Goal: Task Accomplishment & Management: Manage account settings

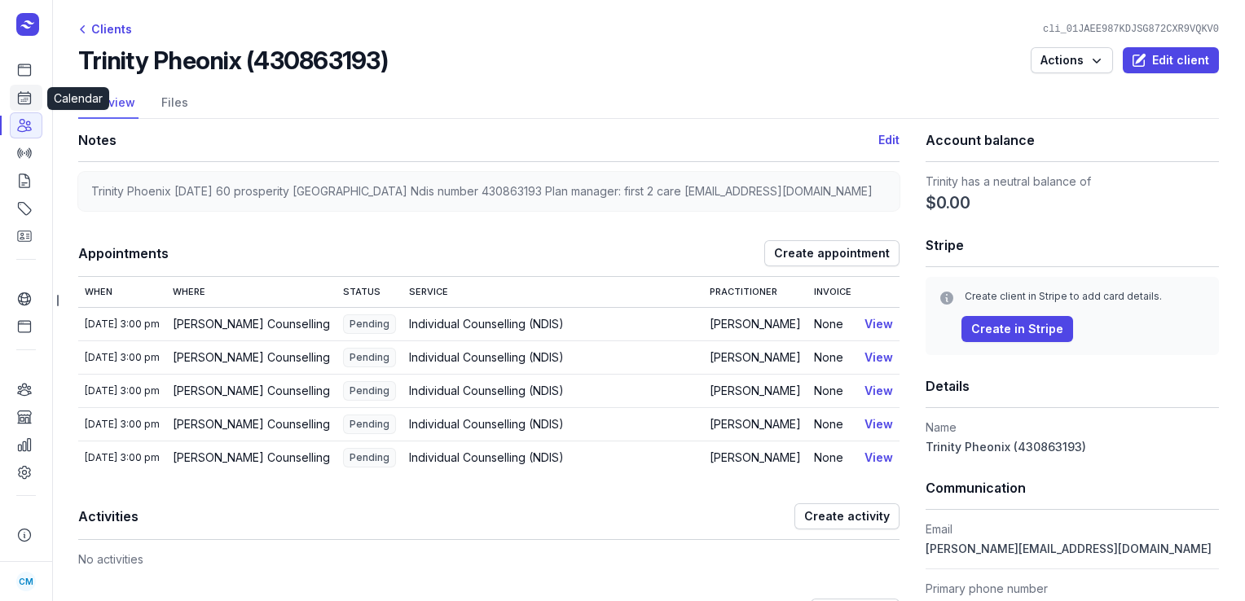
click at [28, 103] on icon at bounding box center [24, 98] width 16 height 16
select select "week"
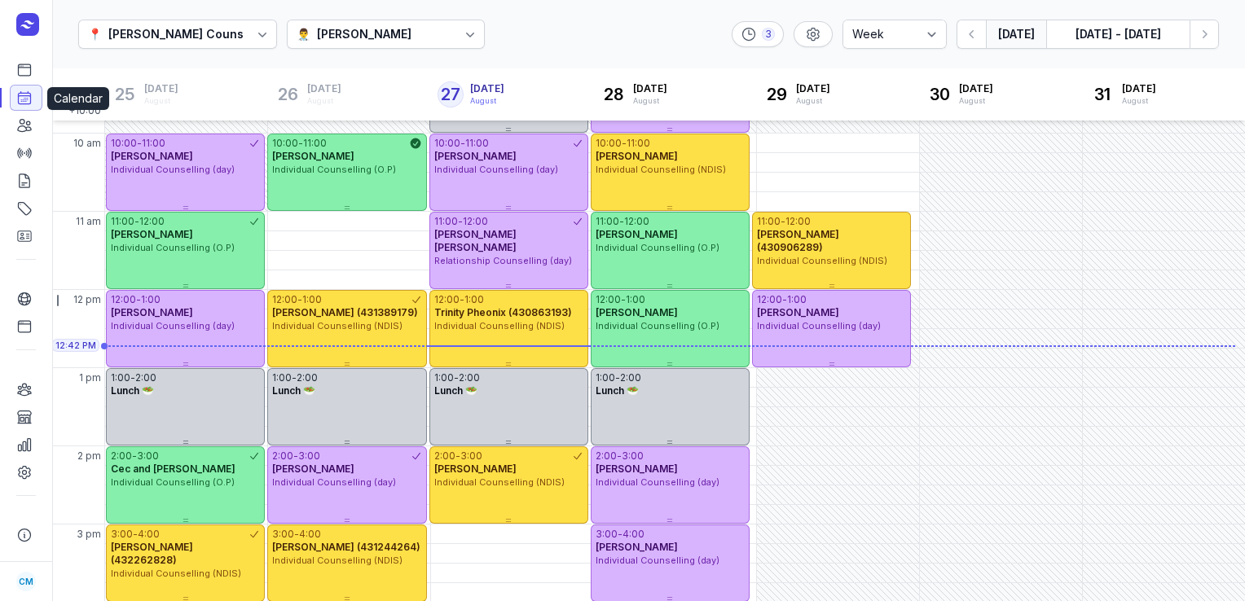
scroll to position [165, 0]
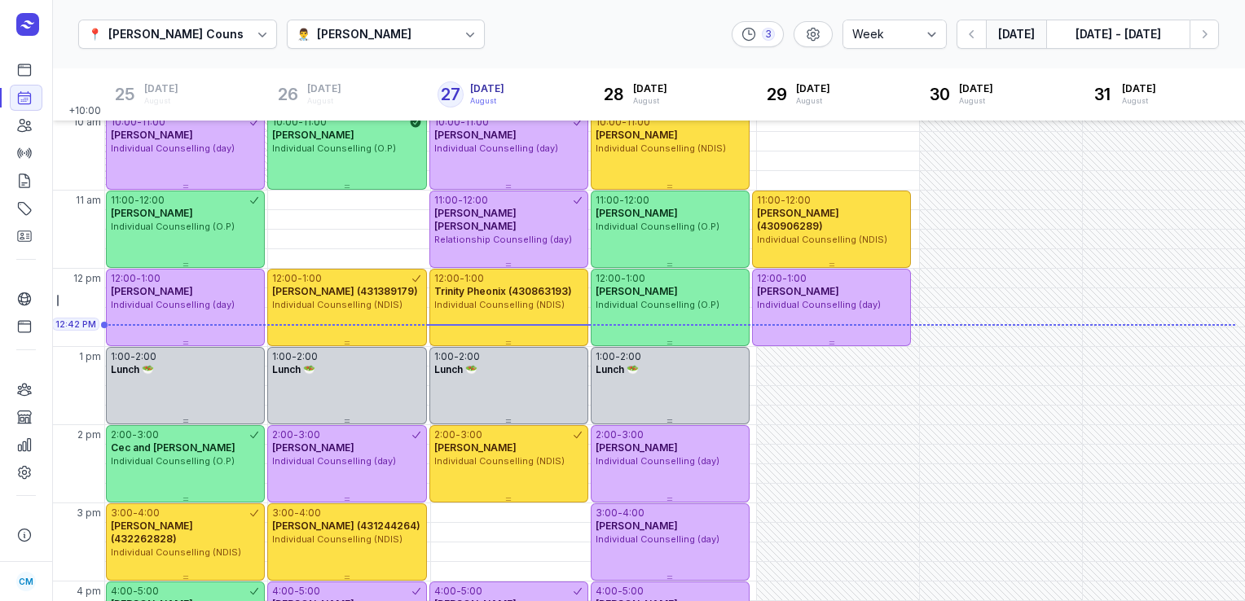
click at [416, 34] on div "👨‍⚕️ [PERSON_NAME]" at bounding box center [356, 34] width 120 height 20
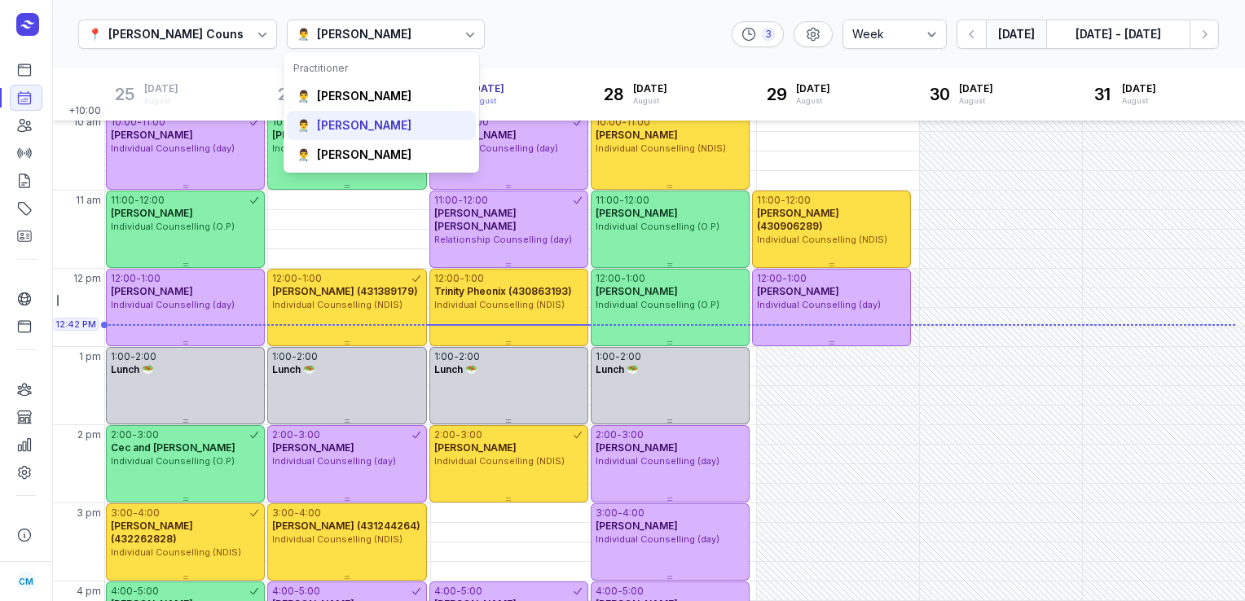
click at [371, 119] on div "[PERSON_NAME]" at bounding box center [364, 125] width 94 height 16
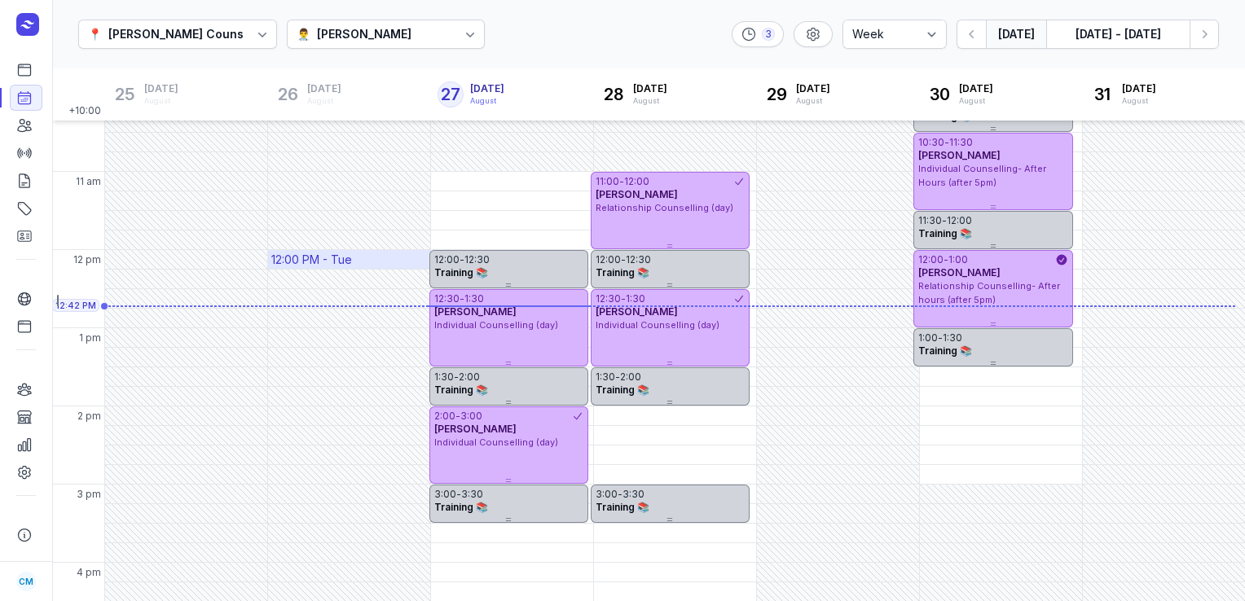
scroll to position [20, 0]
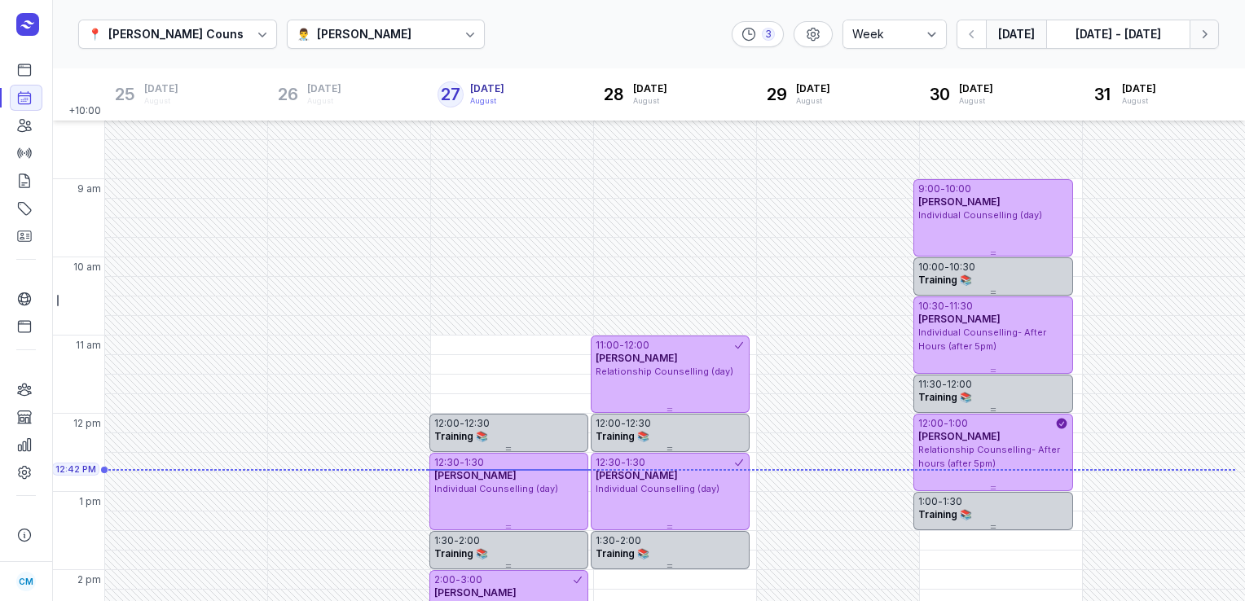
click at [1210, 29] on icon "button" at bounding box center [1204, 34] width 16 height 16
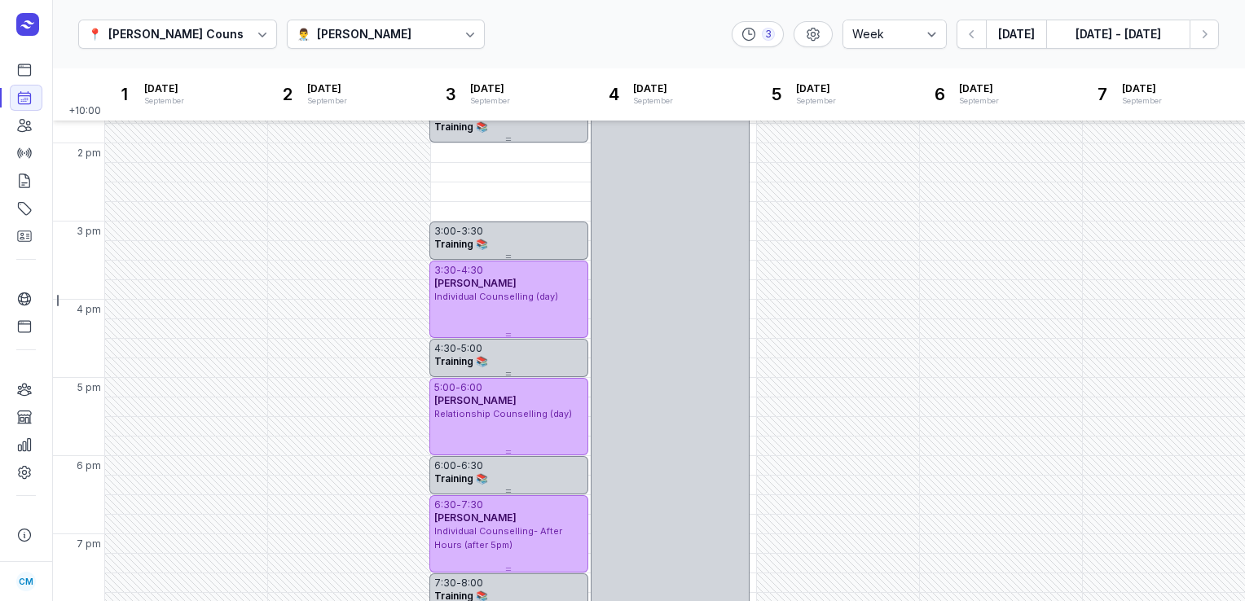
scroll to position [450, 0]
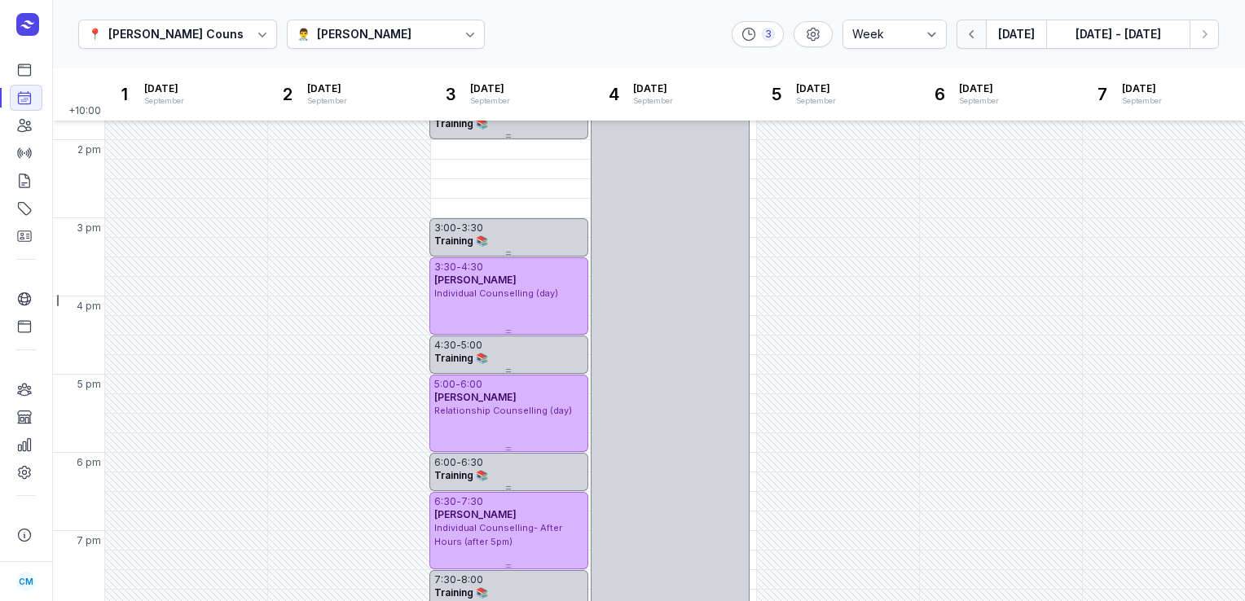
click at [977, 41] on icon "button" at bounding box center [972, 34] width 16 height 16
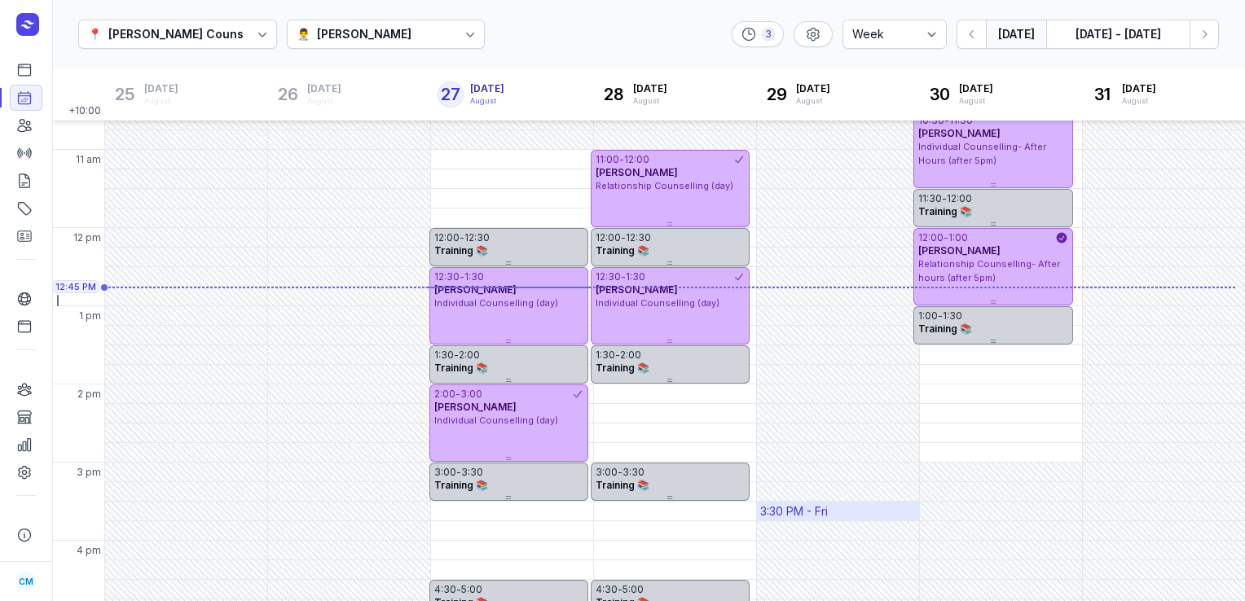
scroll to position [202, 0]
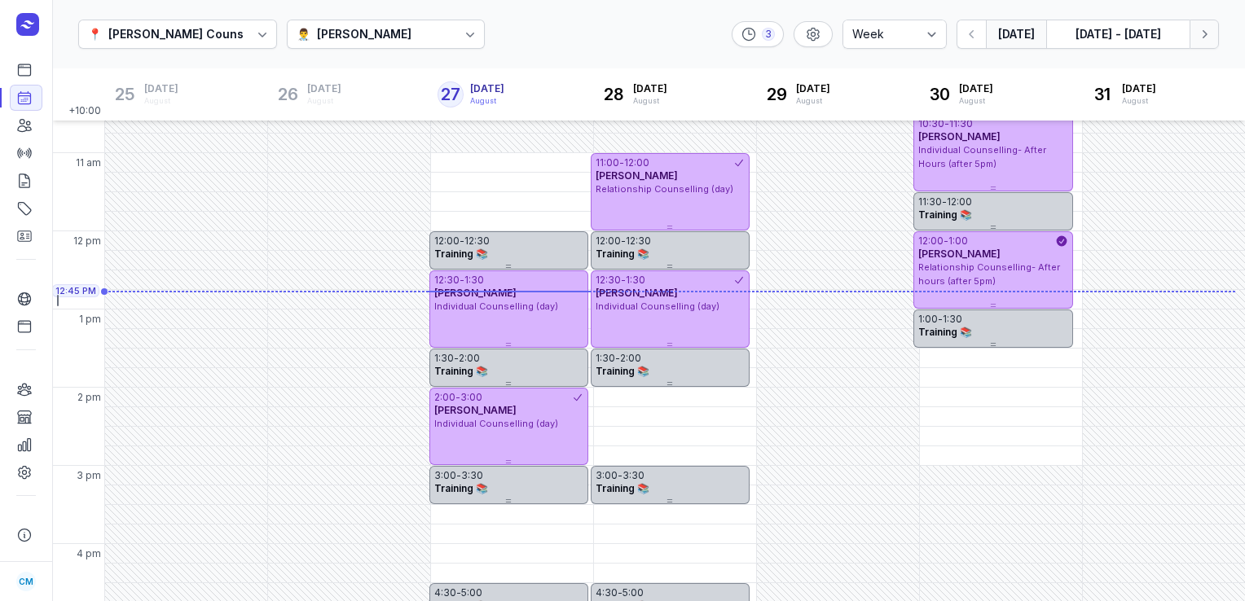
click at [1203, 39] on icon "button" at bounding box center [1204, 34] width 16 height 16
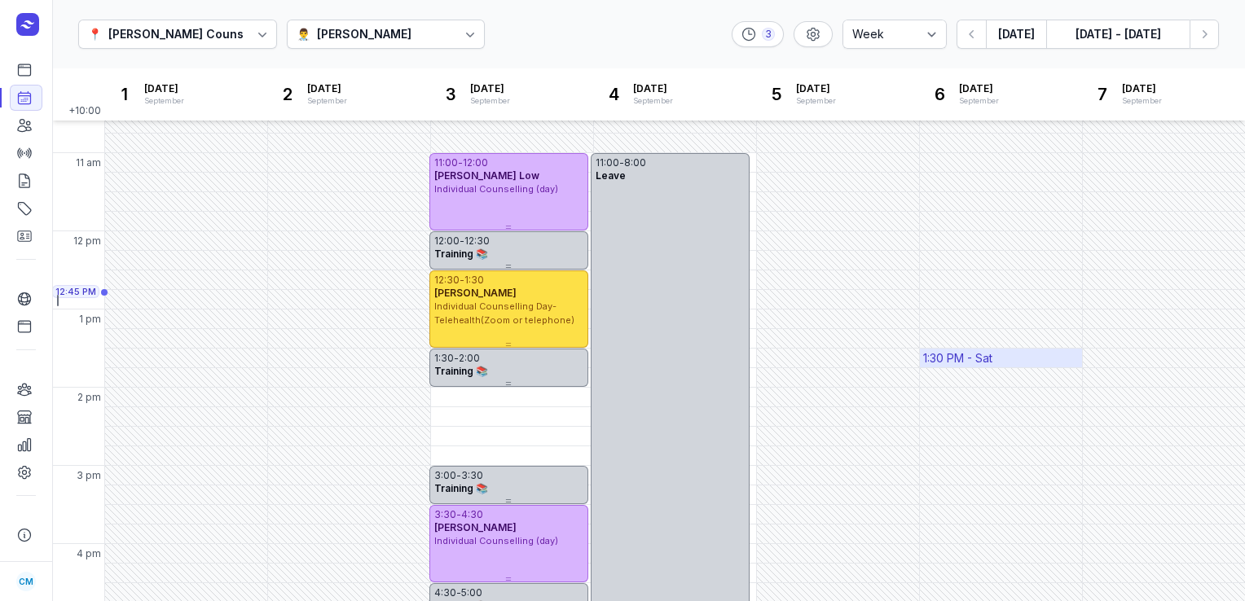
scroll to position [457, 0]
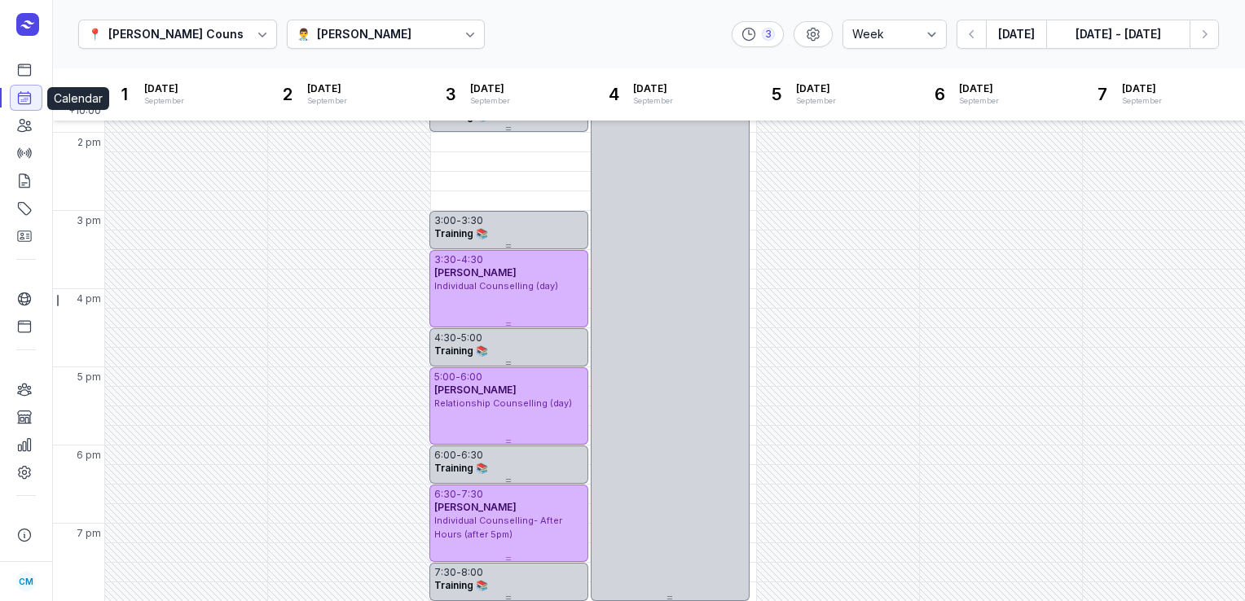
click at [20, 94] on icon at bounding box center [25, 98] width 12 height 12
click at [411, 27] on div at bounding box center [412, 34] width 2 height 20
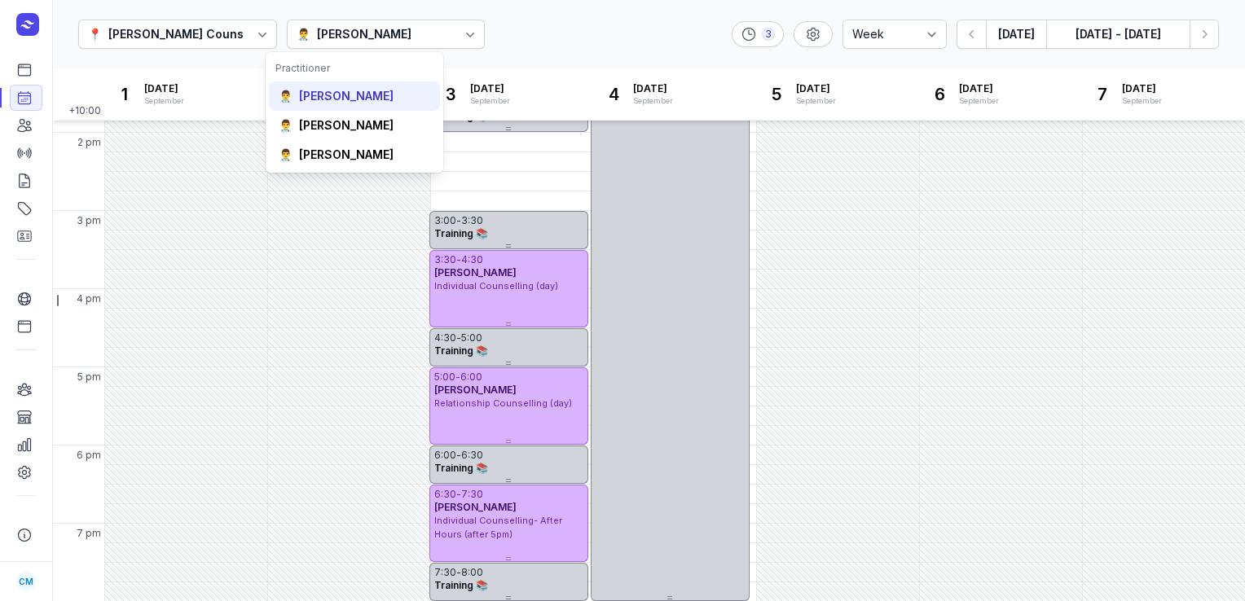
click at [343, 140] on div "👨‍⚕️ [PERSON_NAME]" at bounding box center [354, 154] width 171 height 29
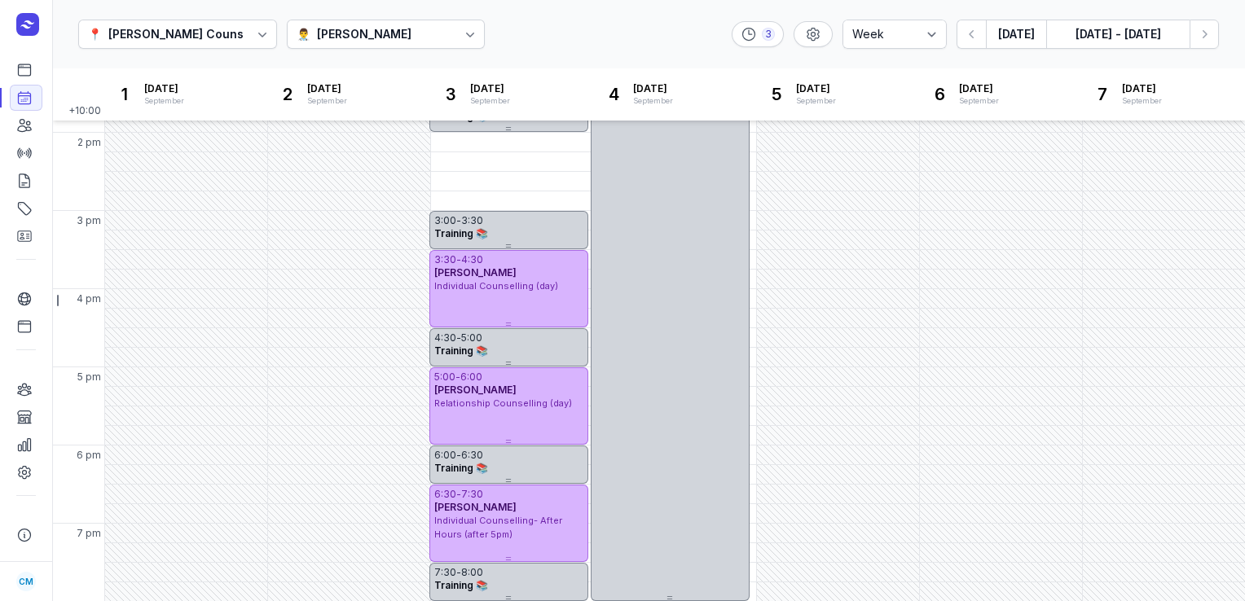
click at [348, 29] on div "[PERSON_NAME]" at bounding box center [364, 34] width 94 height 20
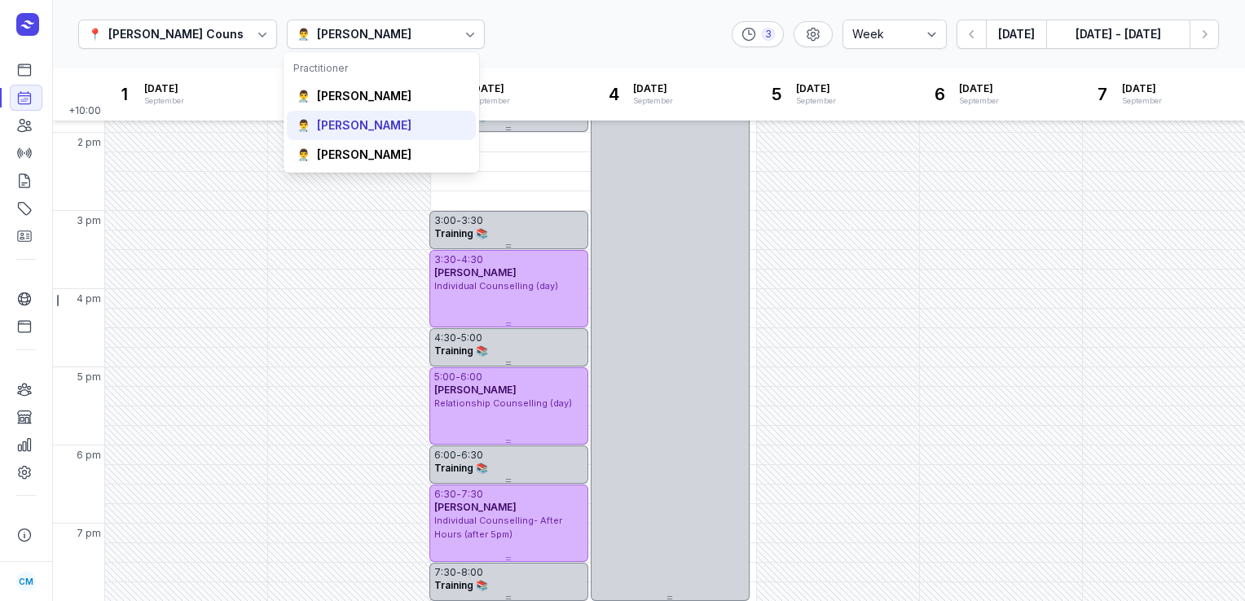
click at [342, 120] on div "[PERSON_NAME]" at bounding box center [364, 125] width 94 height 16
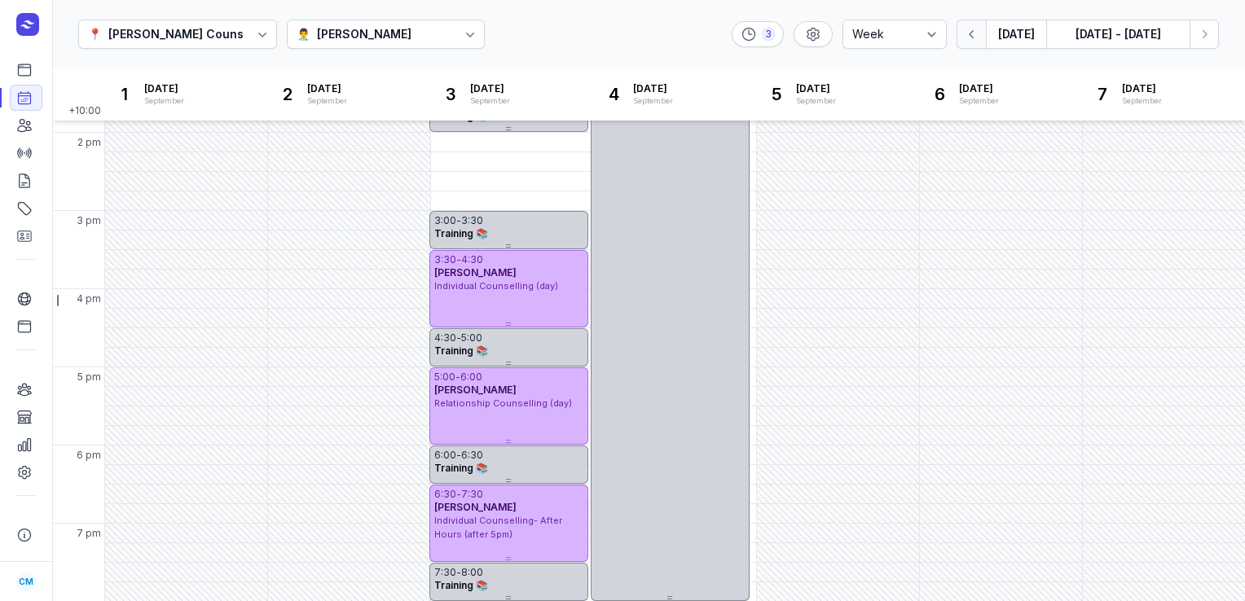
click at [967, 44] on button "button" at bounding box center [970, 34] width 29 height 29
click at [965, 37] on icon "button" at bounding box center [972, 34] width 16 height 16
click at [1012, 44] on button "[DATE]" at bounding box center [1016, 34] width 60 height 29
click at [971, 36] on icon "button" at bounding box center [972, 34] width 16 height 16
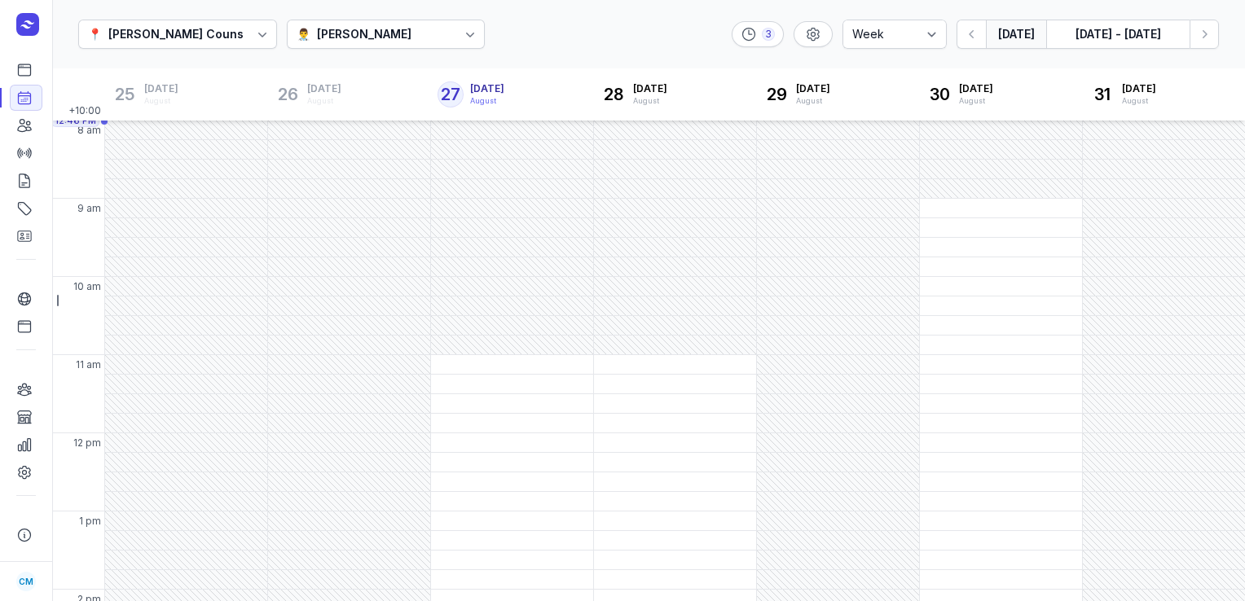
select select "week"
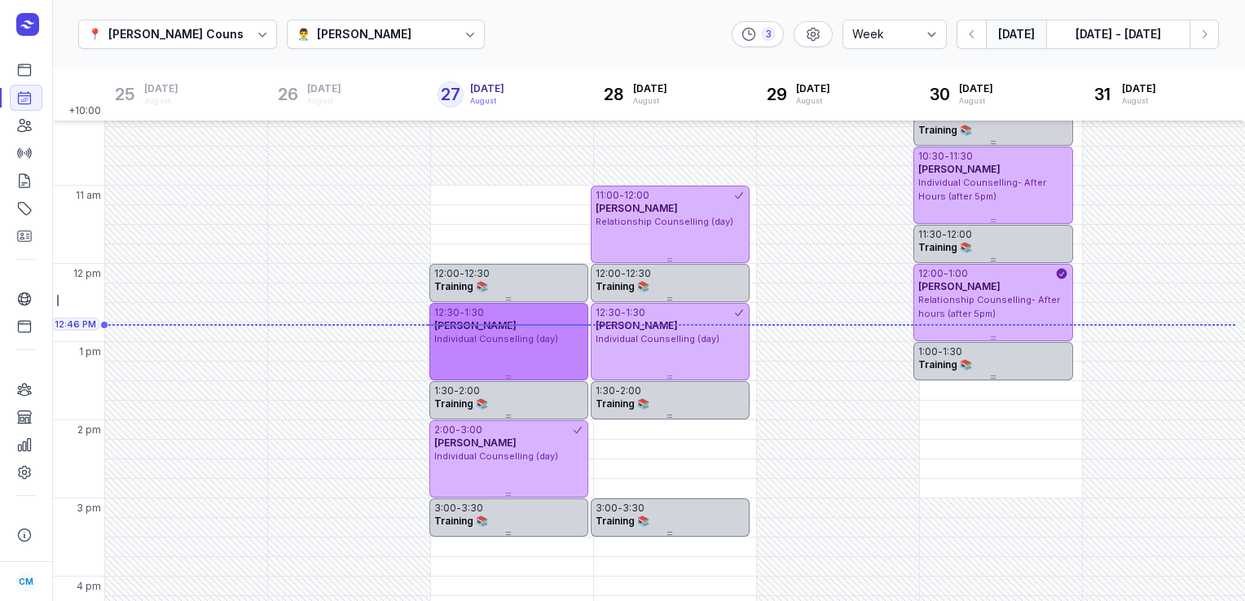
click at [455, 339] on span "Individual Counselling (day)" at bounding box center [496, 338] width 124 height 11
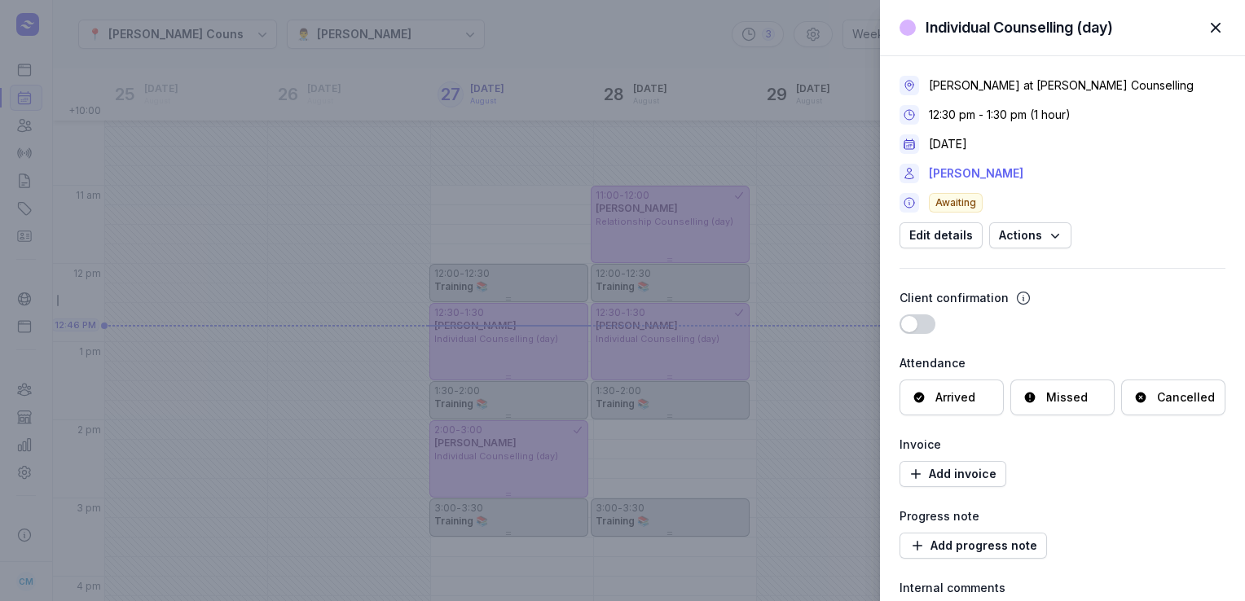
click at [977, 178] on link "[PERSON_NAME]" at bounding box center [976, 174] width 94 height 20
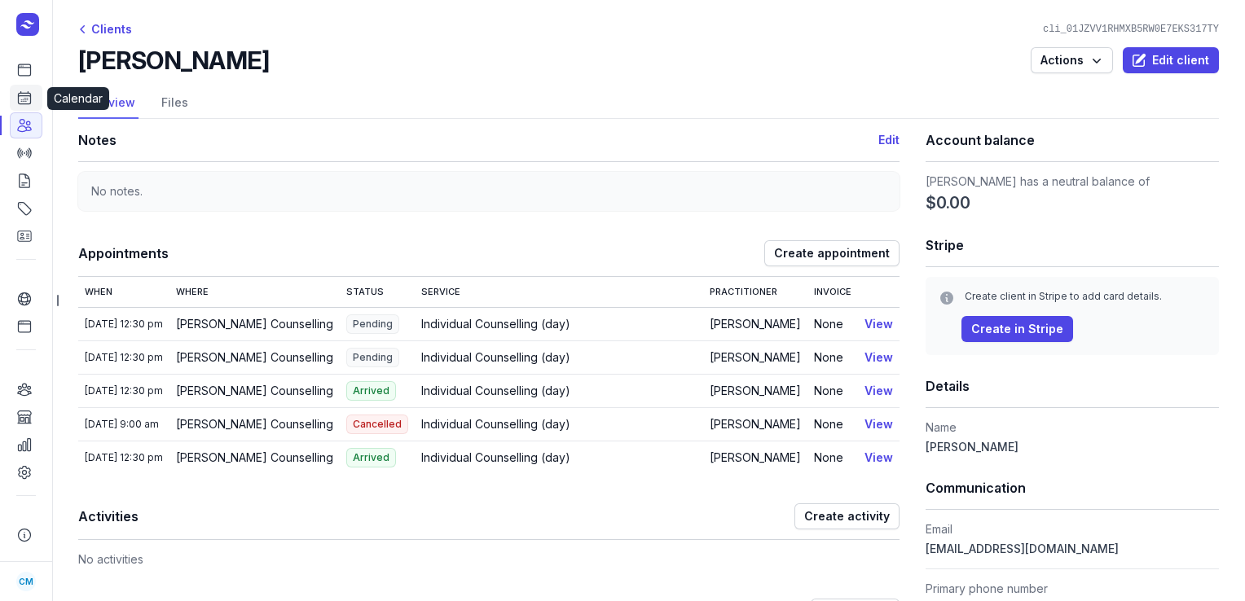
click at [28, 98] on icon at bounding box center [24, 98] width 16 height 16
select select "week"
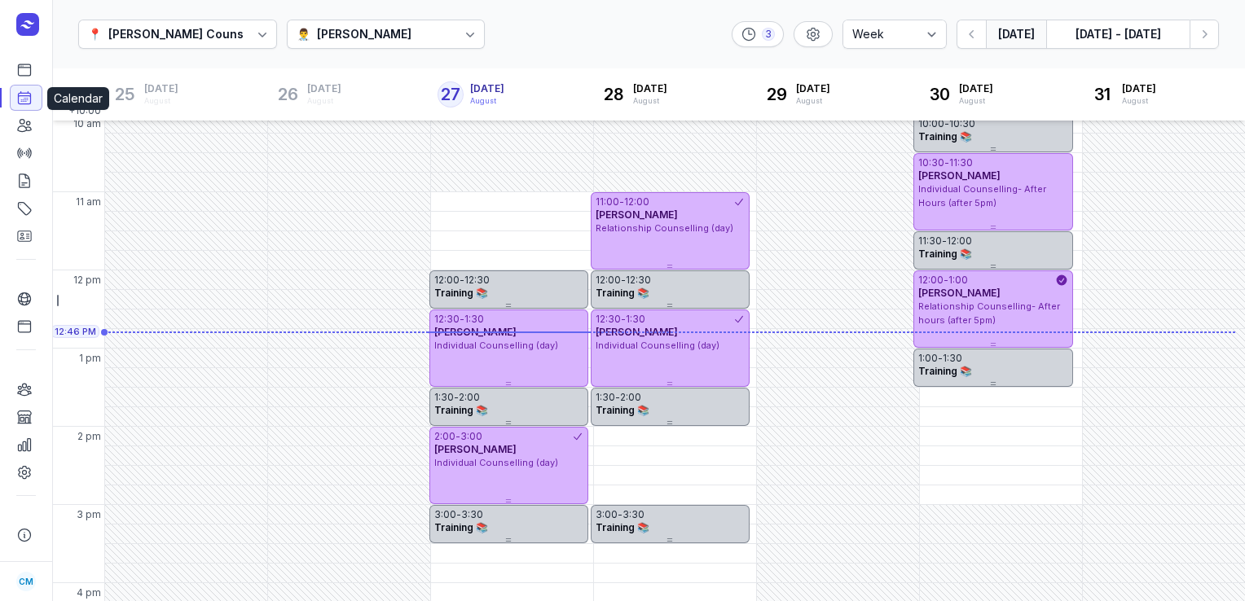
scroll to position [169, 0]
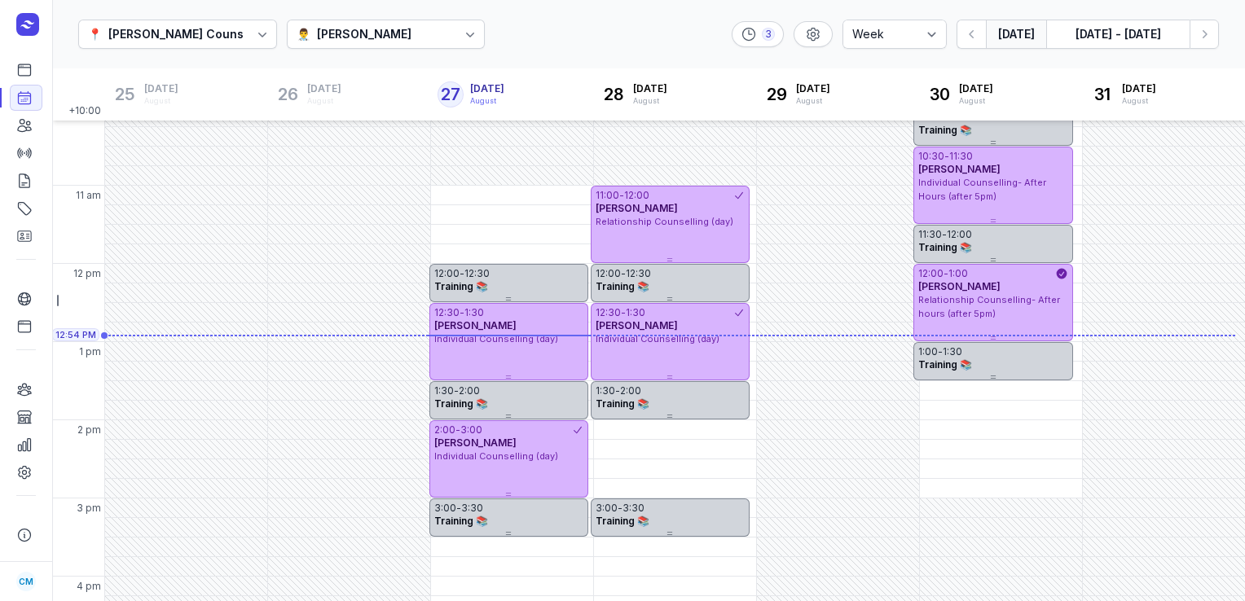
click at [371, 36] on div "👨‍⚕️ [PERSON_NAME]" at bounding box center [356, 34] width 120 height 20
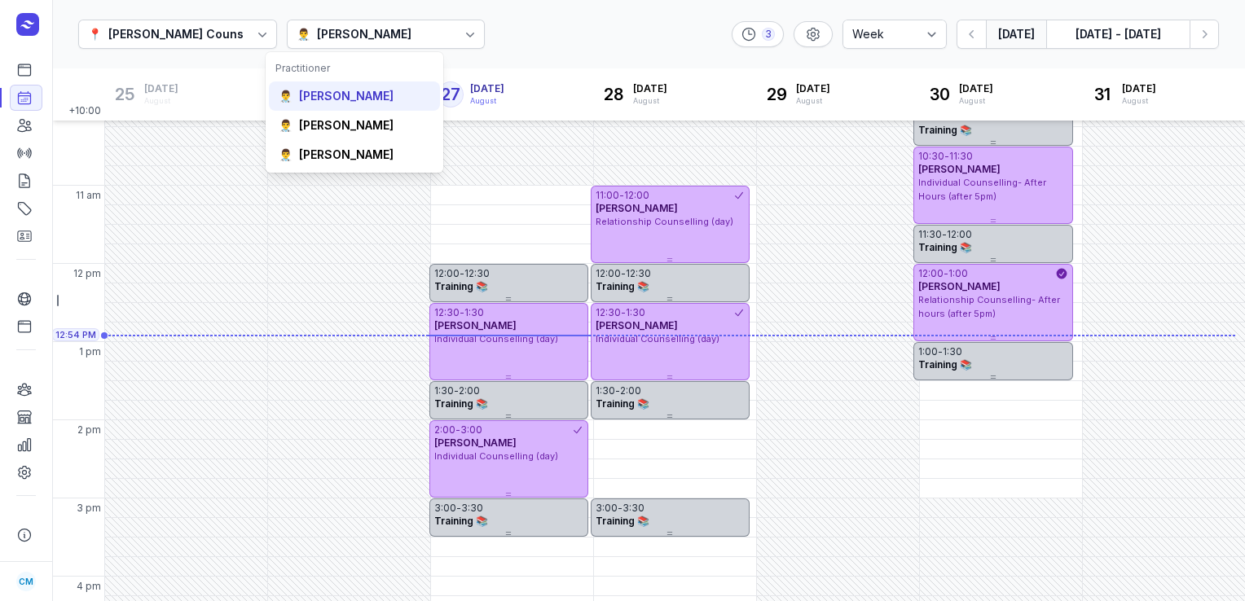
click at [357, 96] on div "[PERSON_NAME]" at bounding box center [346, 96] width 94 height 16
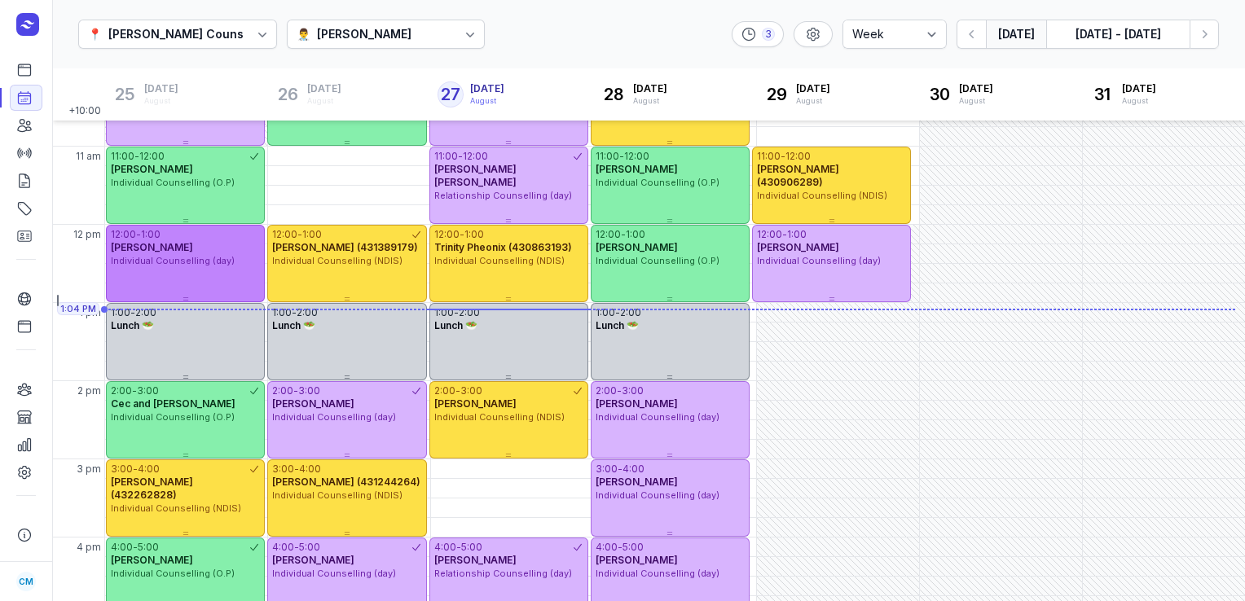
scroll to position [209, 0]
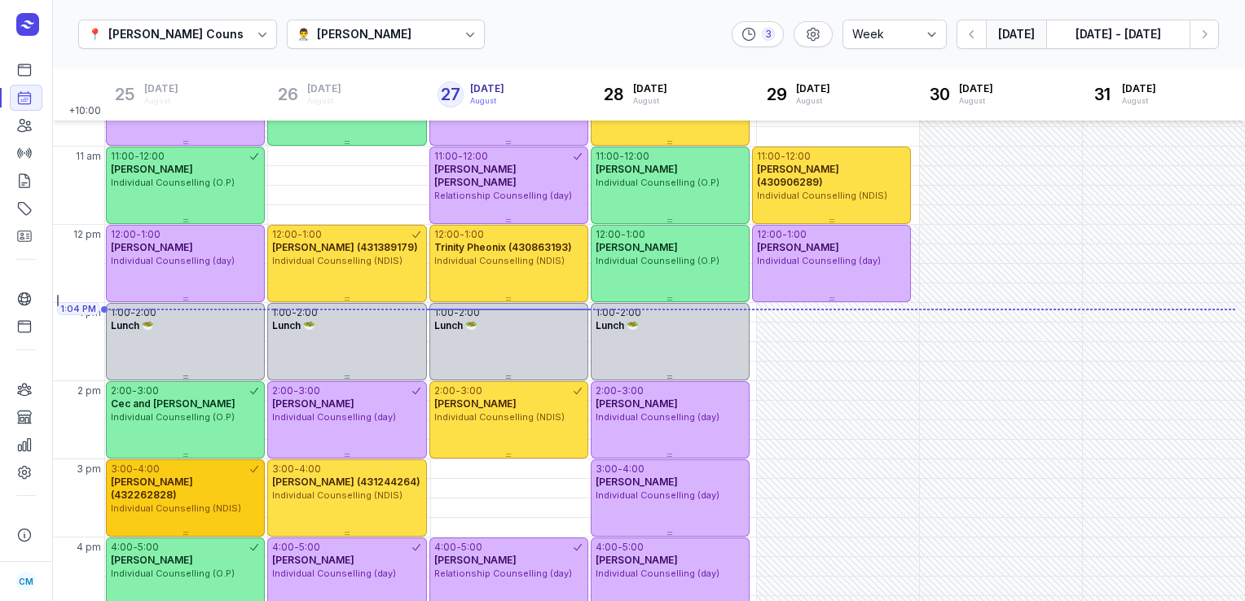
click at [145, 472] on div "4:00" at bounding box center [149, 469] width 22 height 13
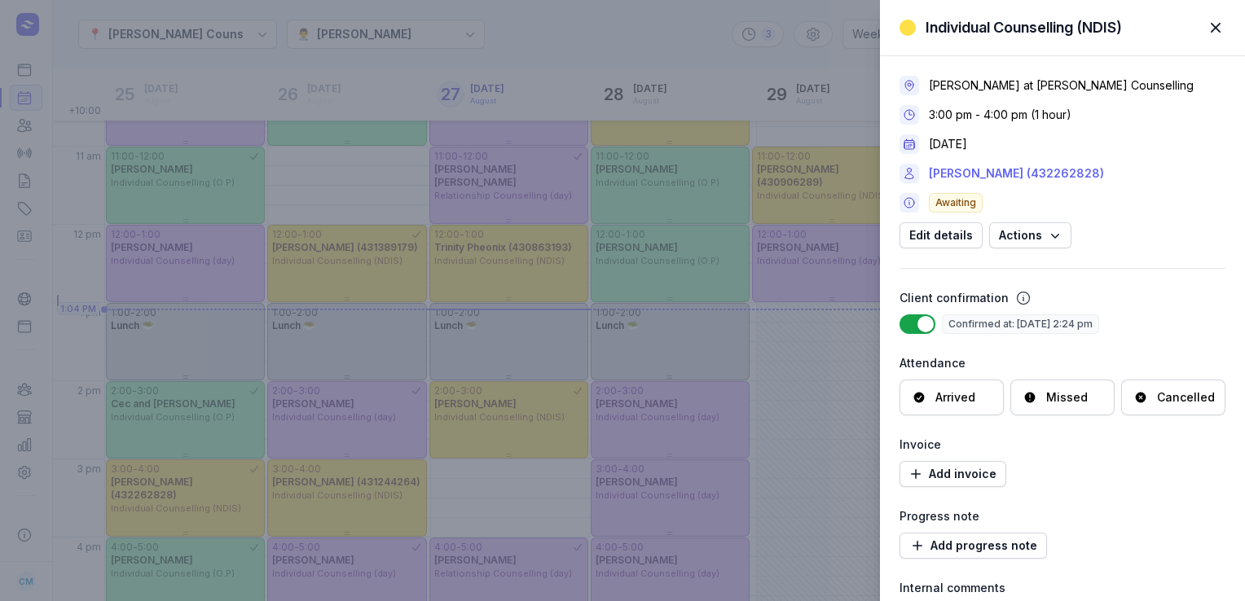
click at [959, 166] on link "[PERSON_NAME] (432262828)" at bounding box center [1016, 174] width 175 height 20
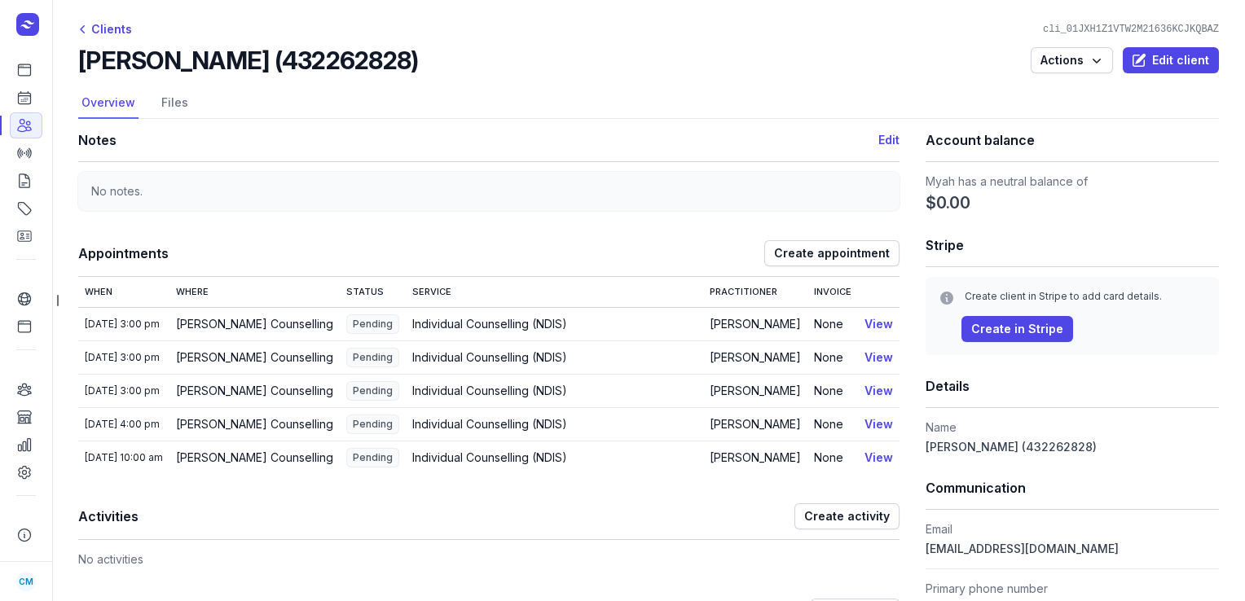
drag, startPoint x: 447, startPoint y: 57, endPoint x: 80, endPoint y: 58, distance: 367.3
click at [80, 58] on div "[PERSON_NAME] (432262828) Actions Edit client" at bounding box center [648, 60] width 1140 height 29
copy h2 "[PERSON_NAME] (432262828)"
click at [29, 94] on icon at bounding box center [25, 98] width 12 height 12
select select "week"
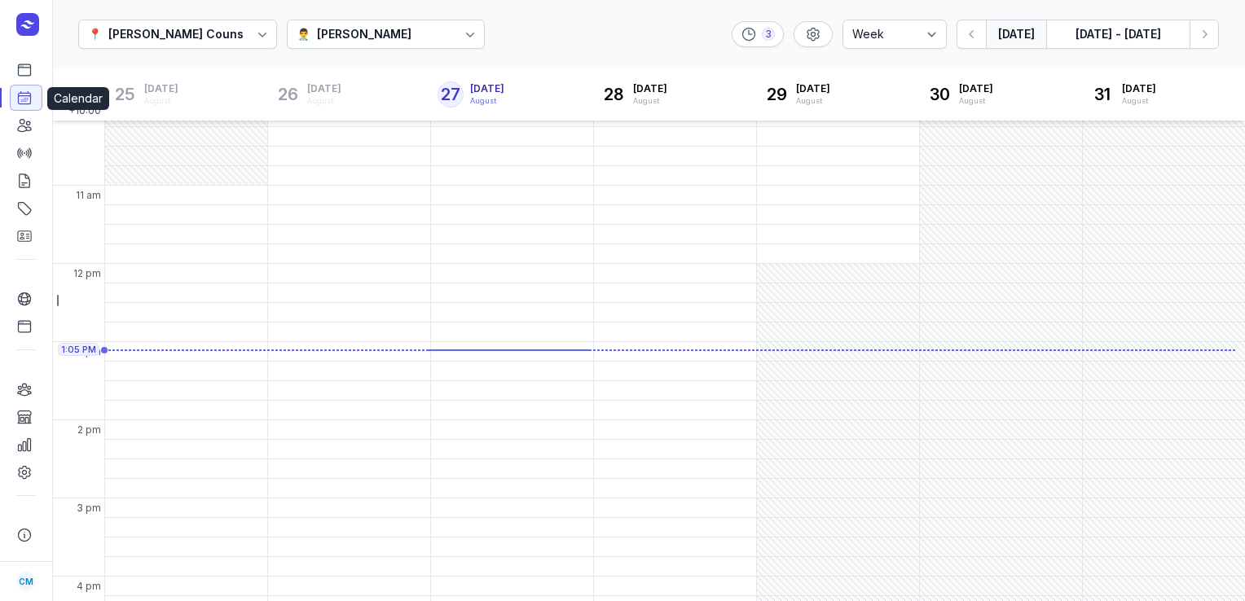
scroll to position [194, 0]
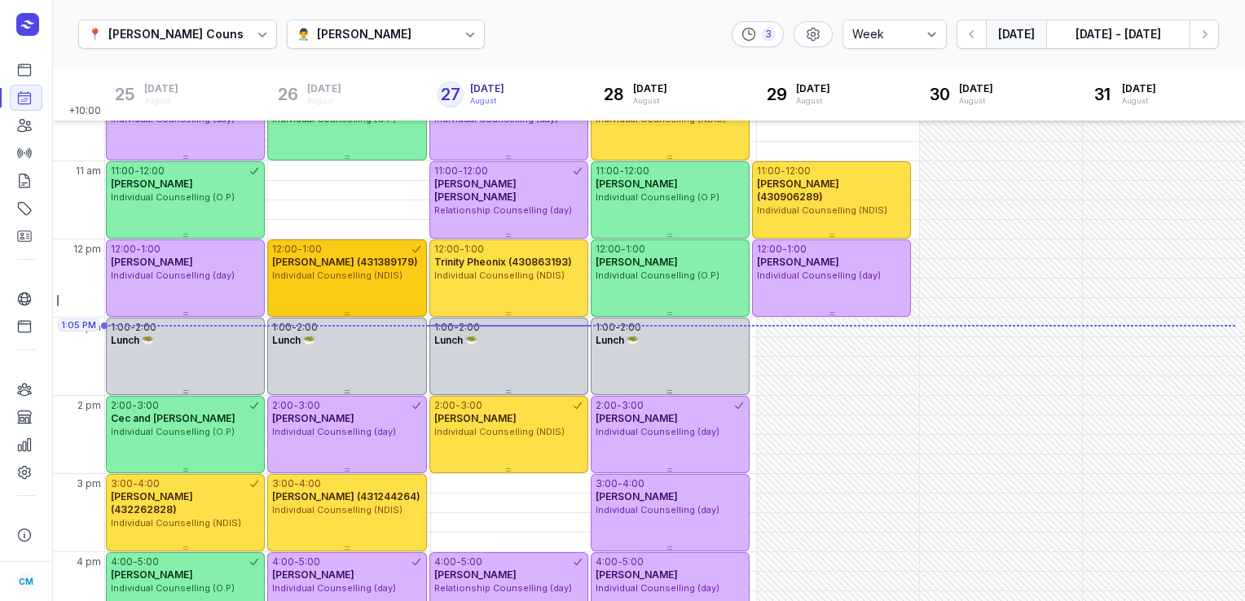
click at [333, 269] on div "[PERSON_NAME] (431389179)" at bounding box center [346, 262] width 149 height 13
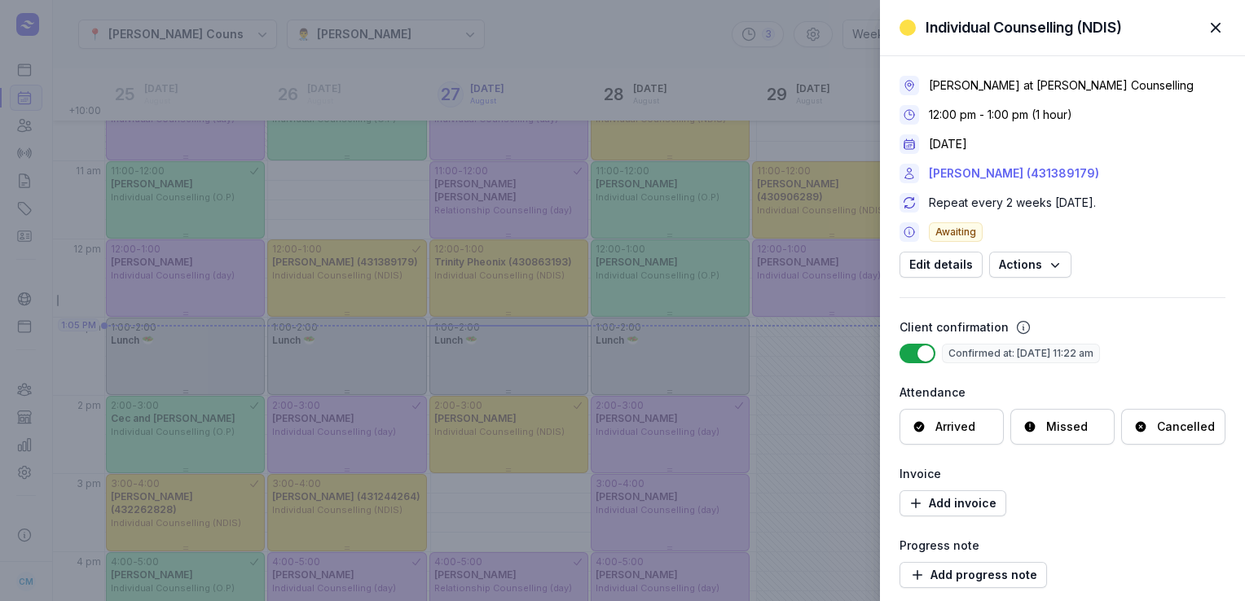
click at [1052, 173] on link "[PERSON_NAME] (431389179)" at bounding box center [1014, 174] width 170 height 20
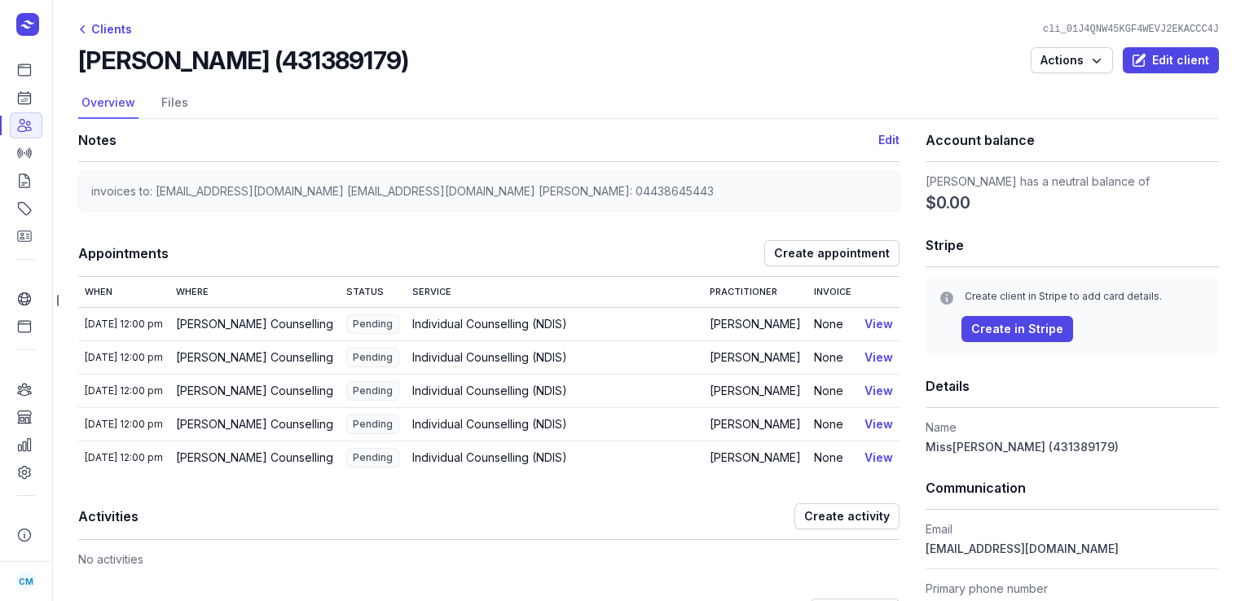
drag, startPoint x: 442, startPoint y: 59, endPoint x: 62, endPoint y: 66, distance: 380.5
copy h2 "[PERSON_NAME] (431389179)"
click at [20, 103] on icon at bounding box center [24, 98] width 16 height 16
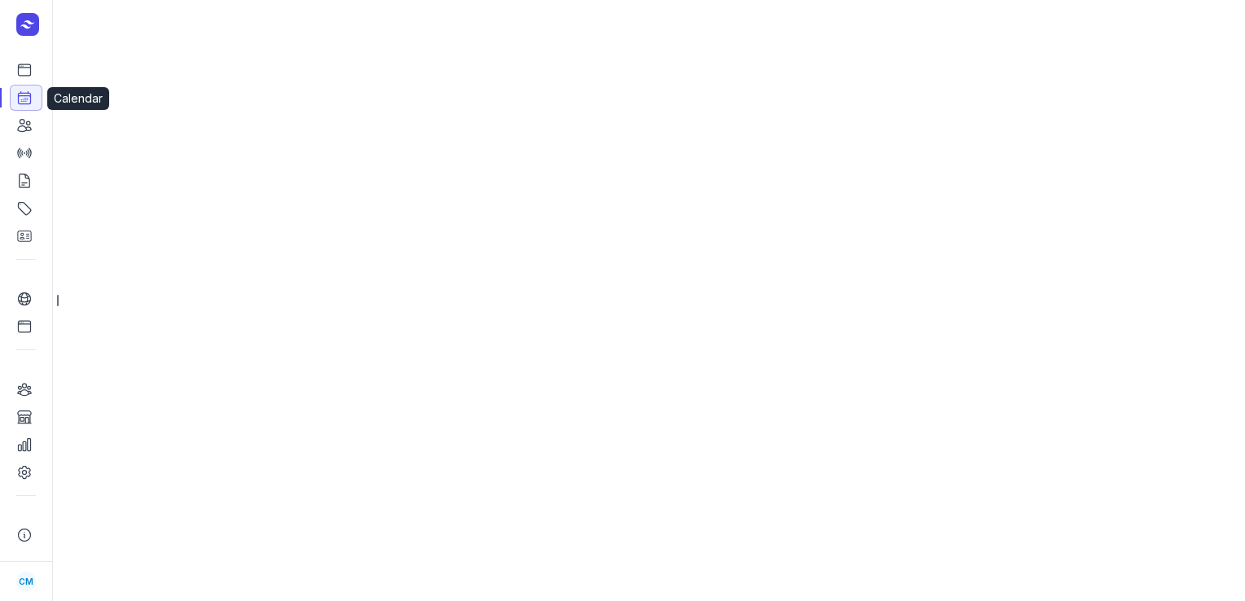
select select "week"
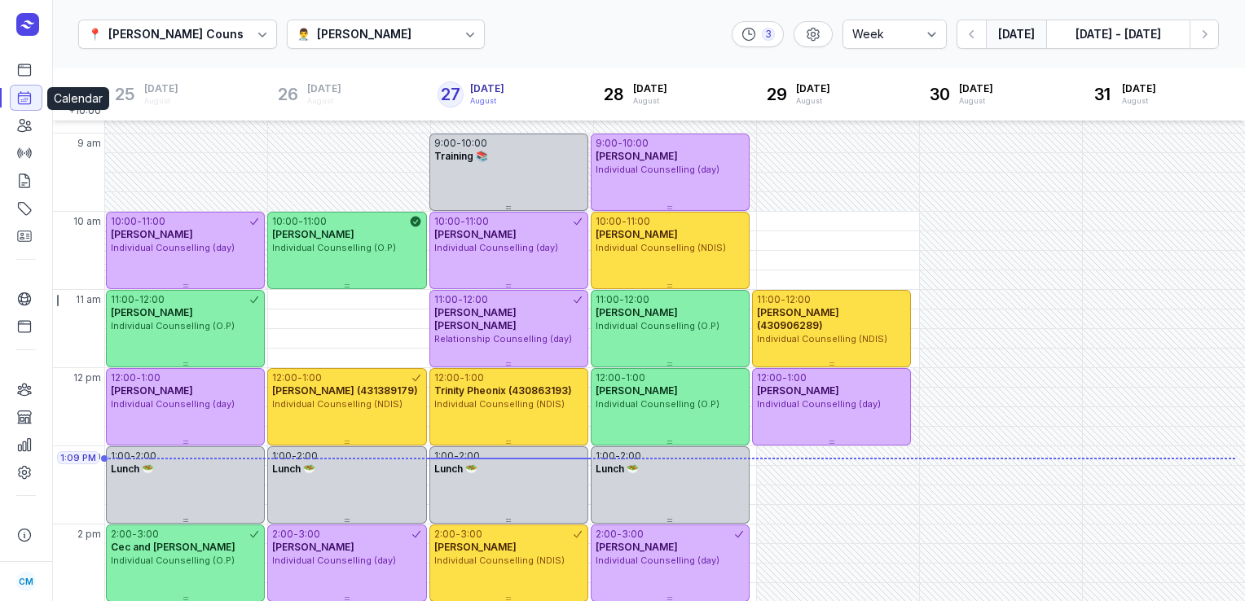
scroll to position [199, 0]
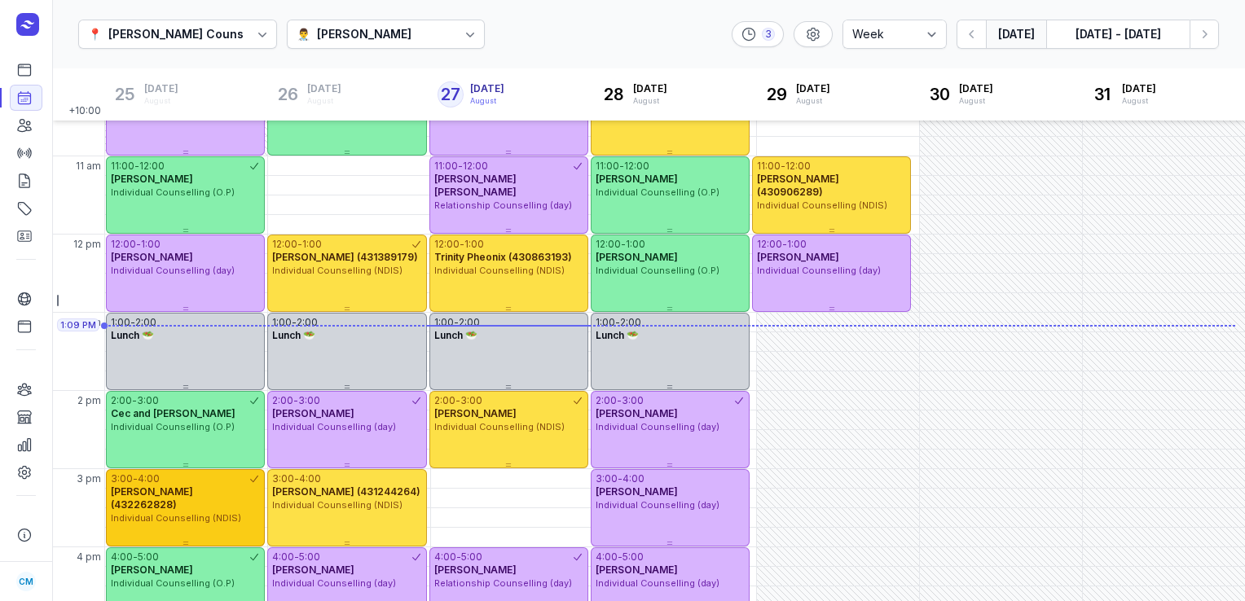
click at [152, 482] on div "4:00" at bounding box center [149, 478] width 22 height 13
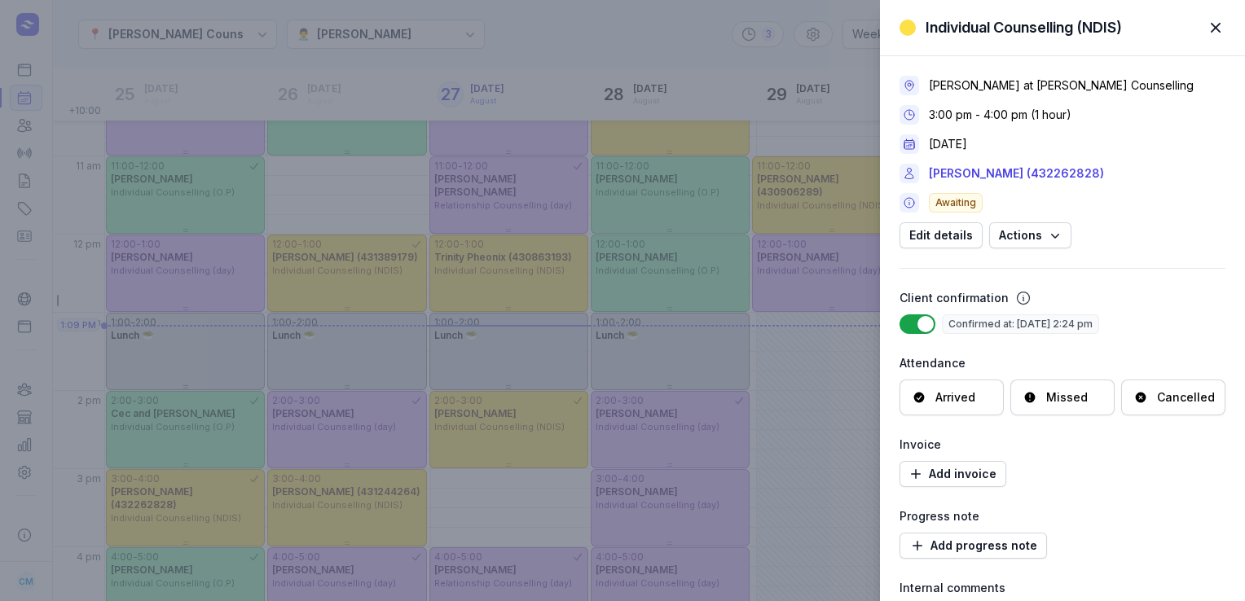
drag, startPoint x: 1119, startPoint y: 174, endPoint x: 928, endPoint y: 175, distance: 191.4
click at [928, 175] on div "[PERSON_NAME] (432262828)" at bounding box center [1062, 174] width 326 height 20
copy link "[PERSON_NAME] (432262828)"
click at [136, 80] on div "Individual Counselling (NDIS) Close panel [PERSON_NAME] at [PERSON_NAME] Counse…" at bounding box center [622, 300] width 1245 height 601
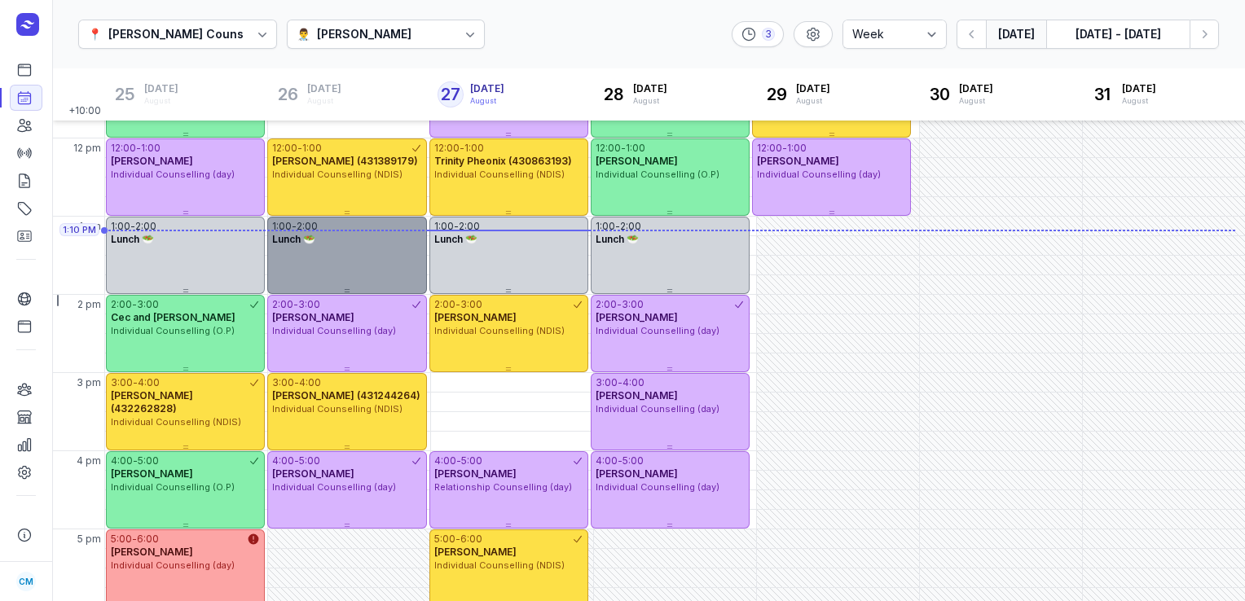
scroll to position [297, 0]
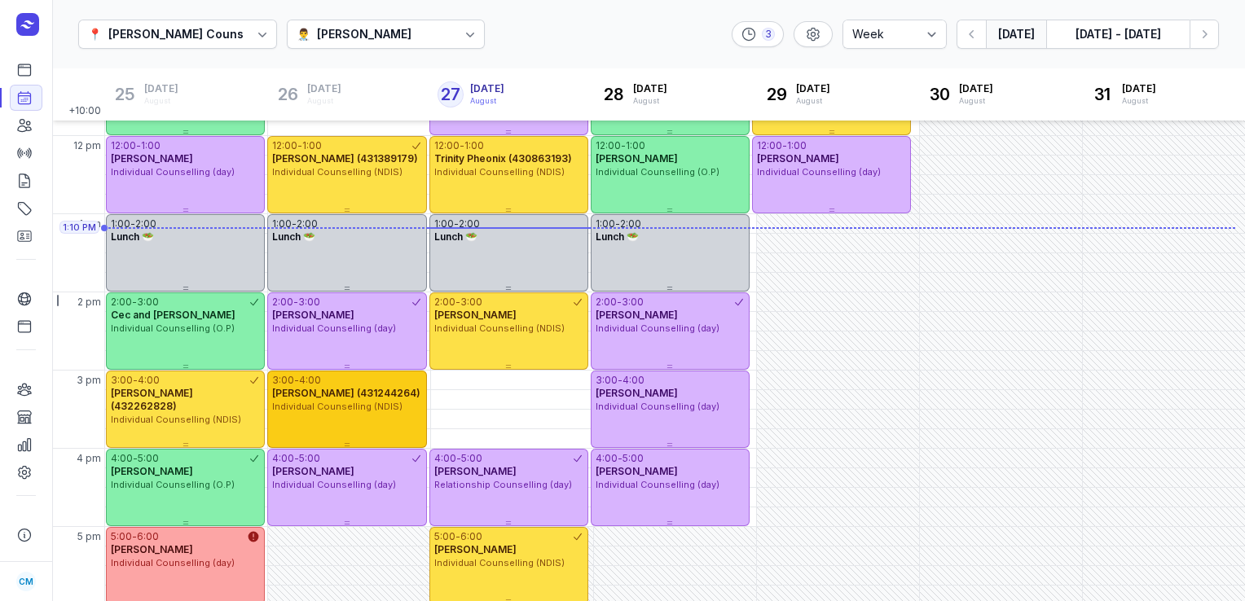
click at [366, 398] on span "[PERSON_NAME] (431244264)" at bounding box center [346, 393] width 148 height 12
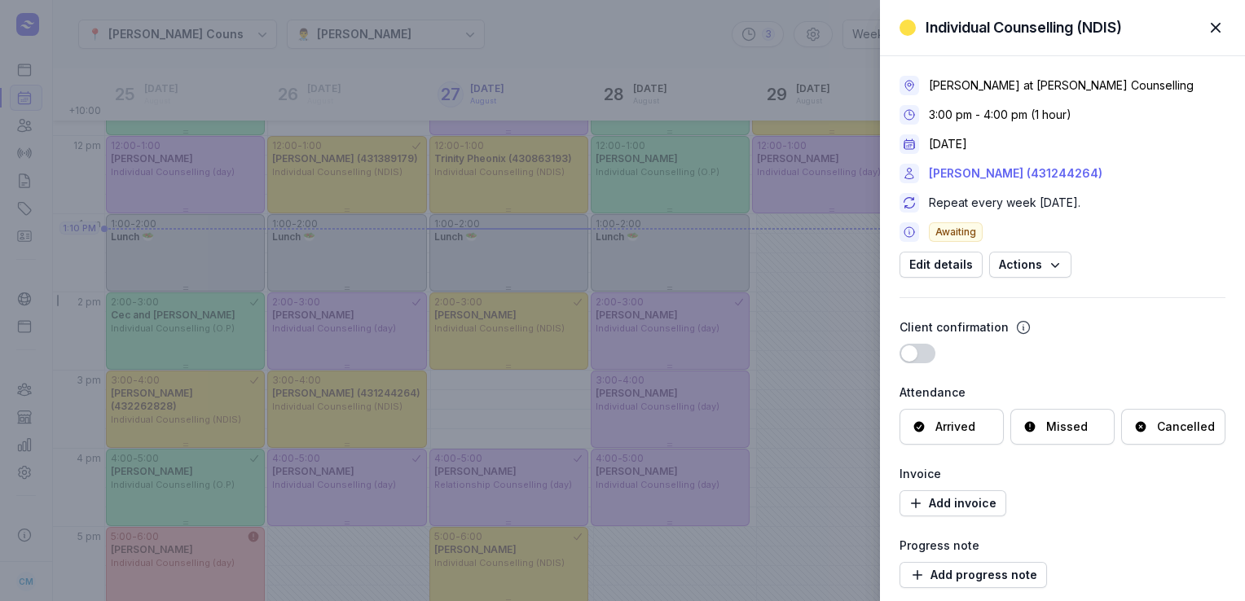
click at [1043, 168] on link "[PERSON_NAME] (431244264)" at bounding box center [1015, 174] width 173 height 20
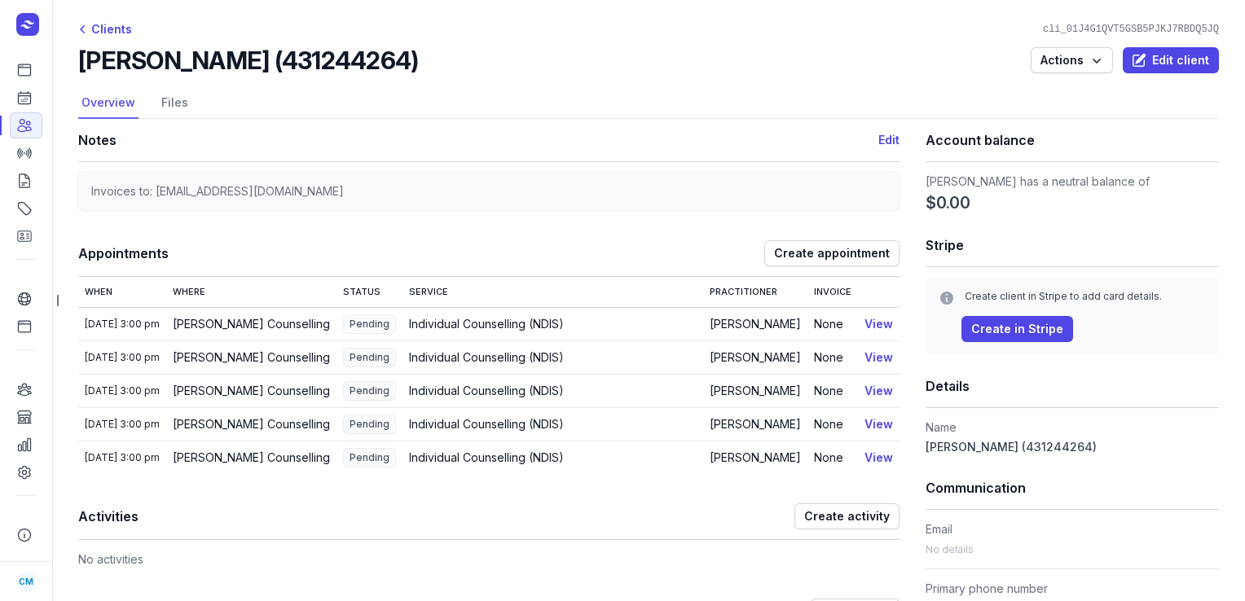
drag, startPoint x: 406, startPoint y: 55, endPoint x: 80, endPoint y: 72, distance: 326.3
click at [80, 72] on div "[PERSON_NAME] (431244264) Actions Edit client" at bounding box center [648, 60] width 1140 height 29
copy h2 "[PERSON_NAME] (431244264)"
click at [23, 96] on icon at bounding box center [24, 98] width 16 height 16
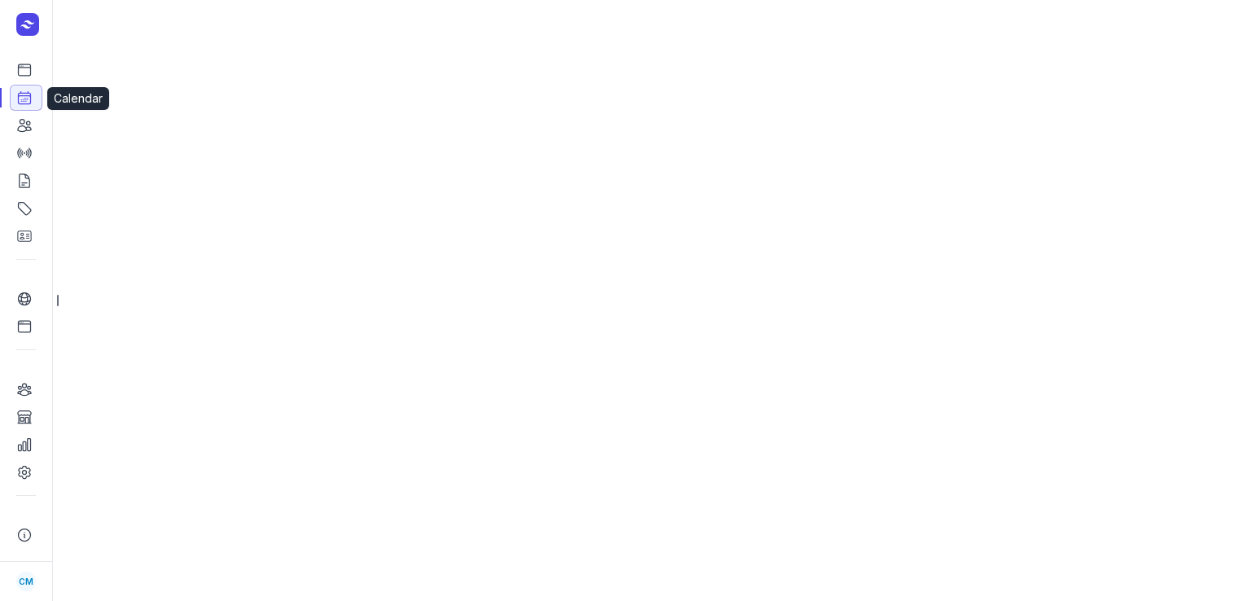
select select "week"
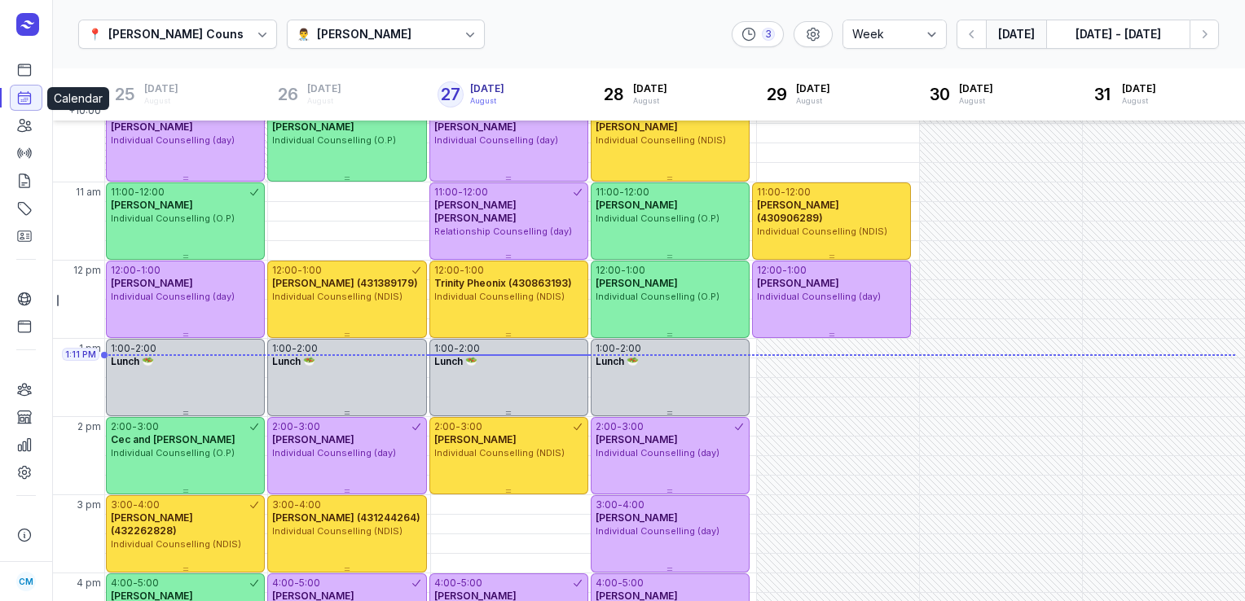
scroll to position [202, 0]
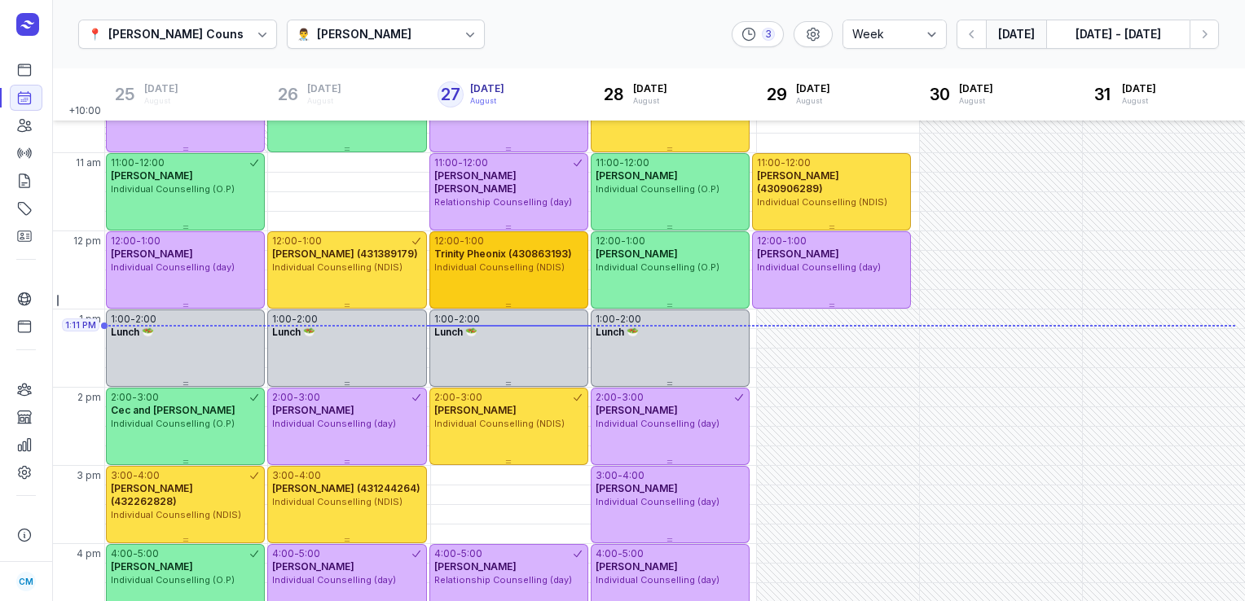
click at [507, 257] on span "Trinity Pheonix (430863193)" at bounding box center [503, 254] width 138 height 12
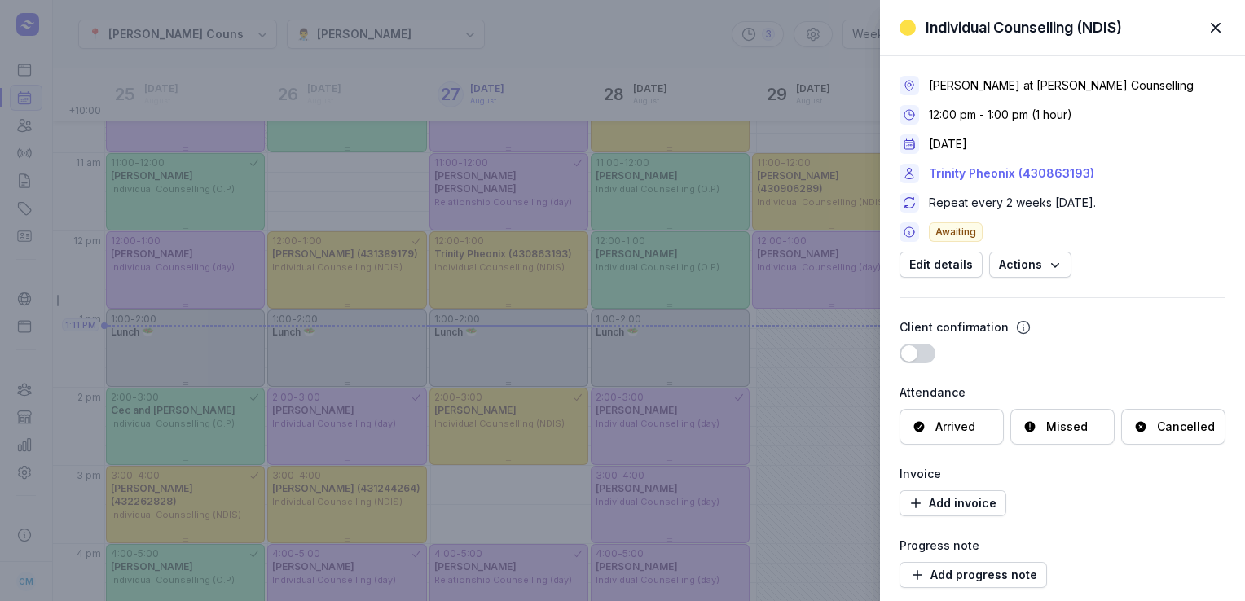
click at [1000, 181] on link "Trinity Pheonix (430863193)" at bounding box center [1011, 174] width 165 height 20
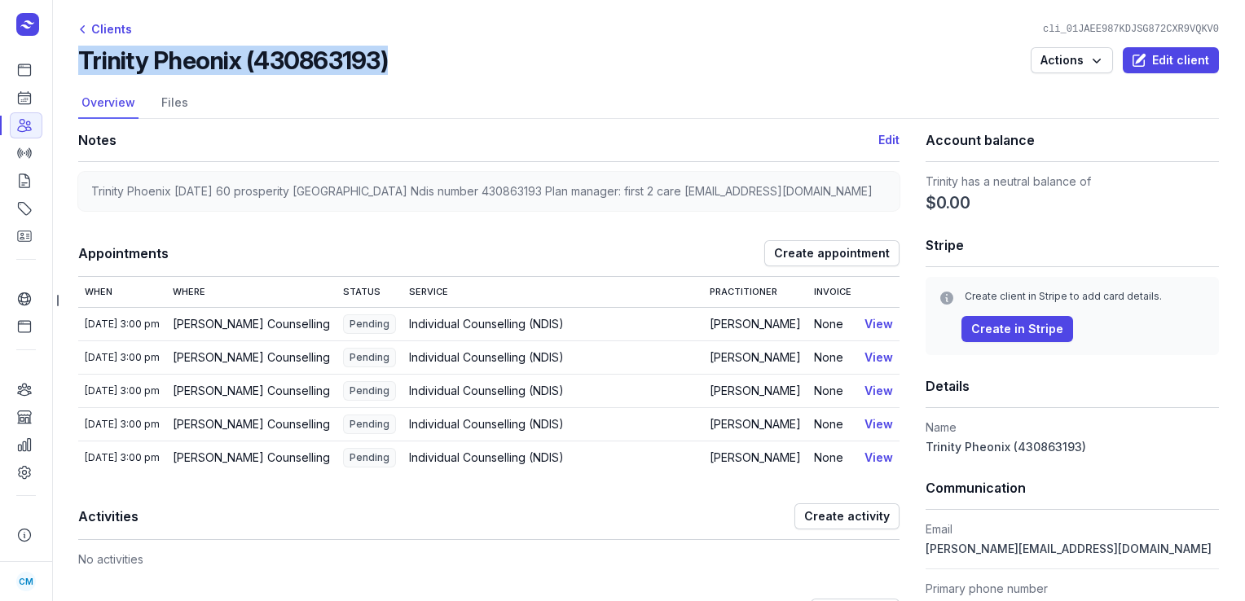
drag, startPoint x: 411, startPoint y: 62, endPoint x: 77, endPoint y: 54, distance: 334.9
copy h2 "Trinity Pheonix (430863193)"
click at [34, 107] on link "Calendar" at bounding box center [26, 98] width 33 height 26
select select "week"
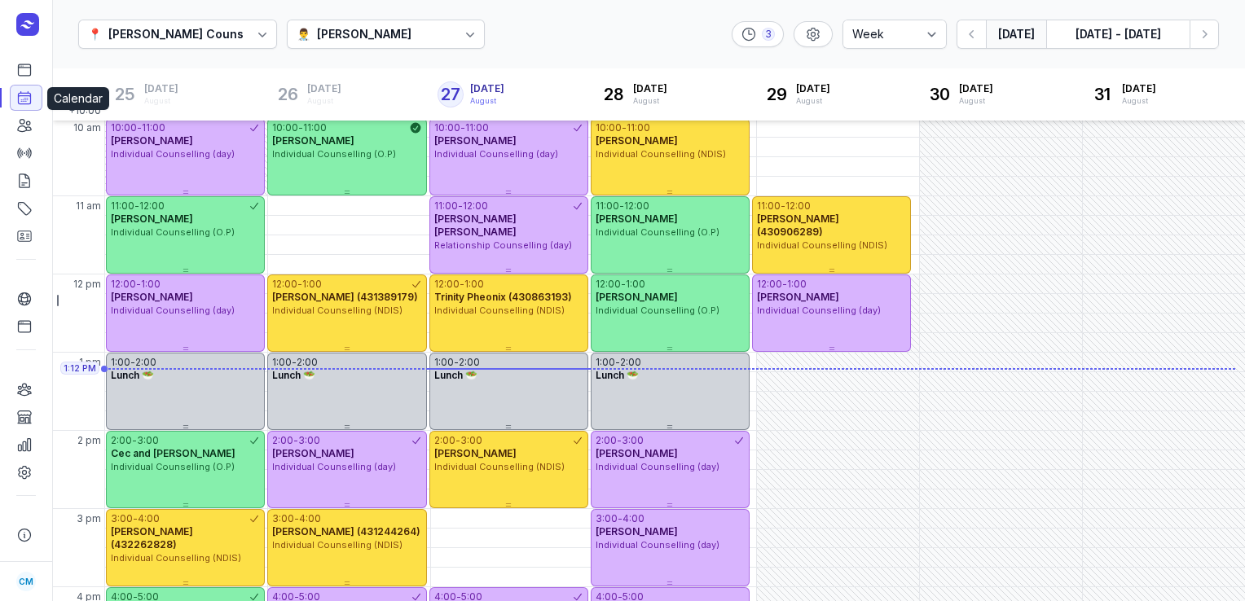
scroll to position [203, 0]
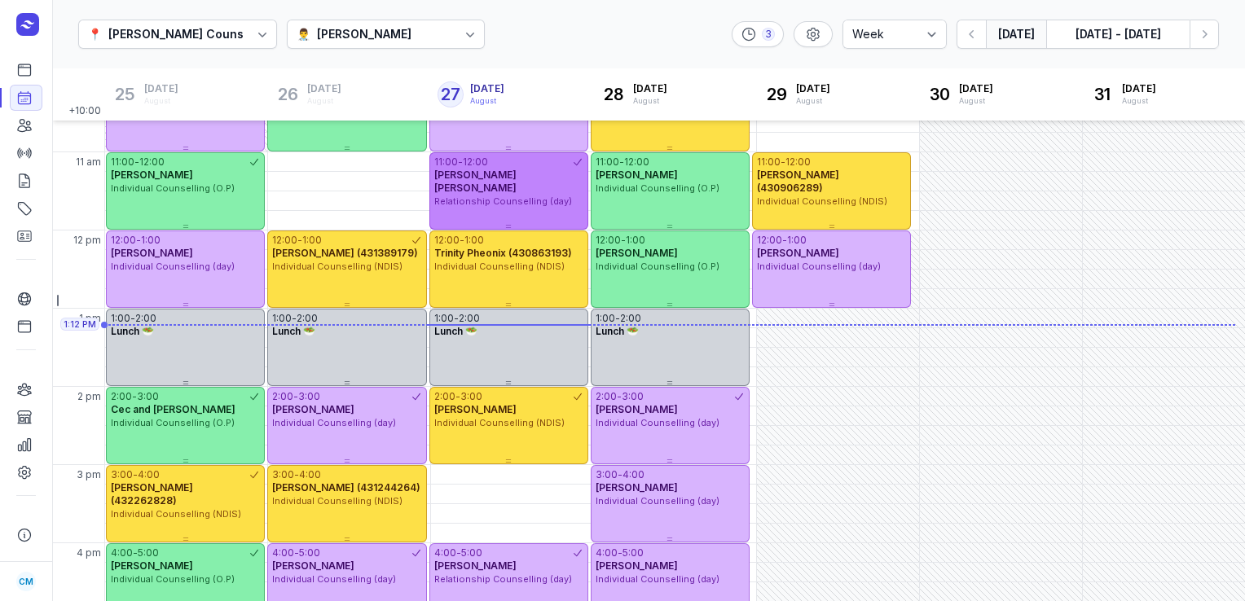
click at [513, 227] on div at bounding box center [508, 226] width 159 height 7
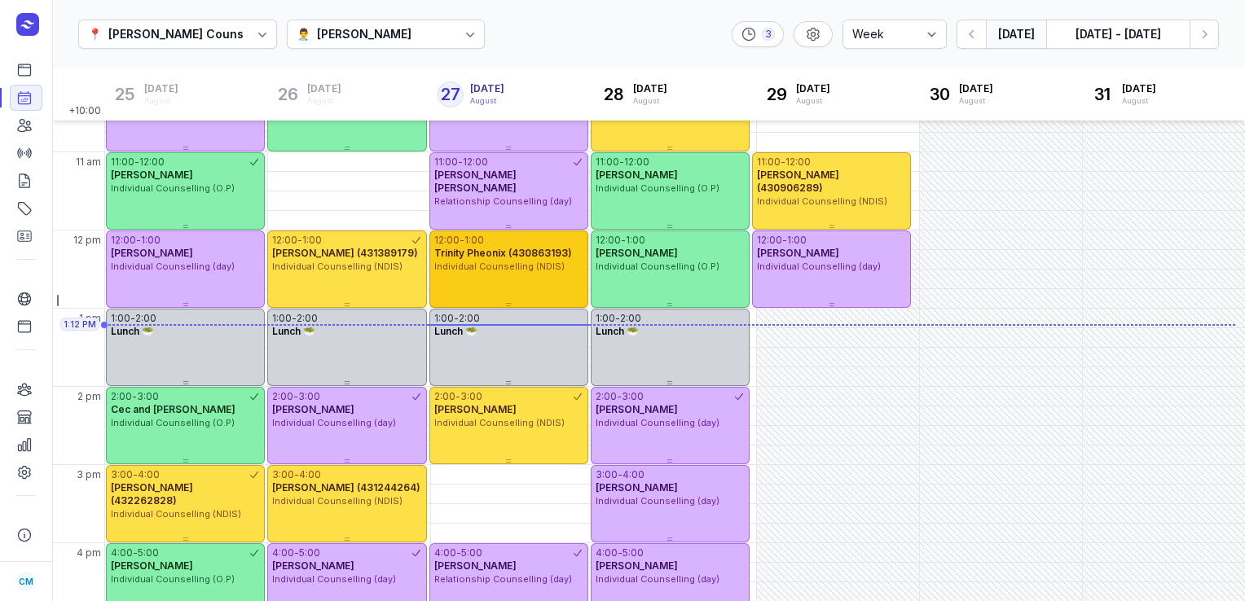
click at [508, 252] on span "Trinity Pheonix (430863193)" at bounding box center [503, 253] width 138 height 12
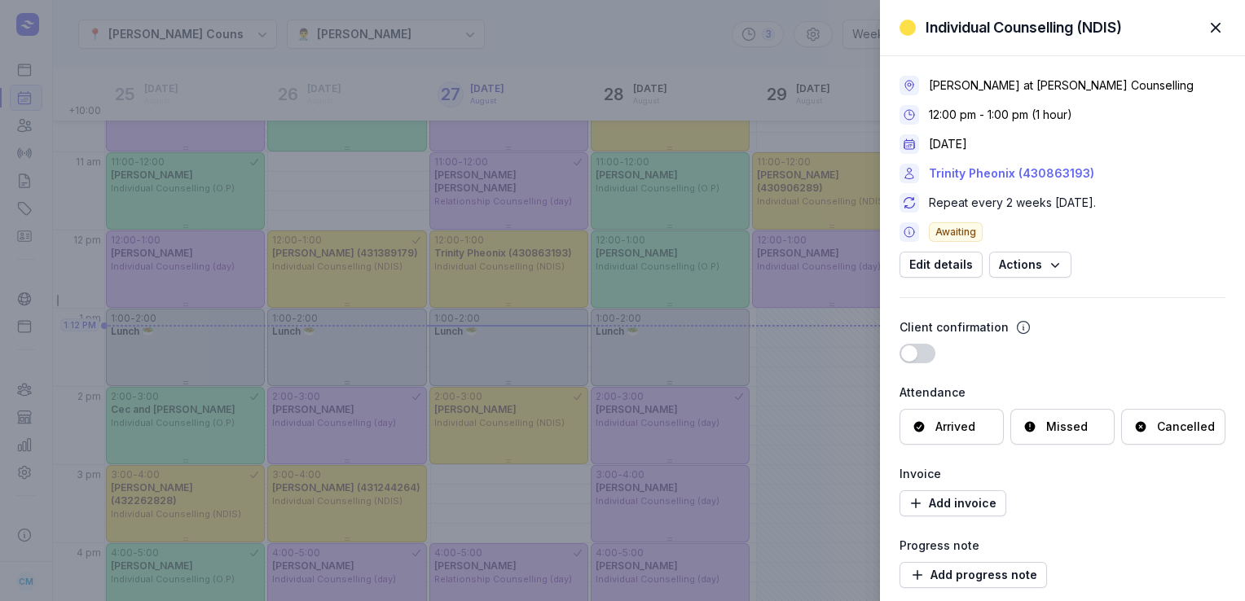
click at [971, 179] on link "Trinity Pheonix (430863193)" at bounding box center [1011, 174] width 165 height 20
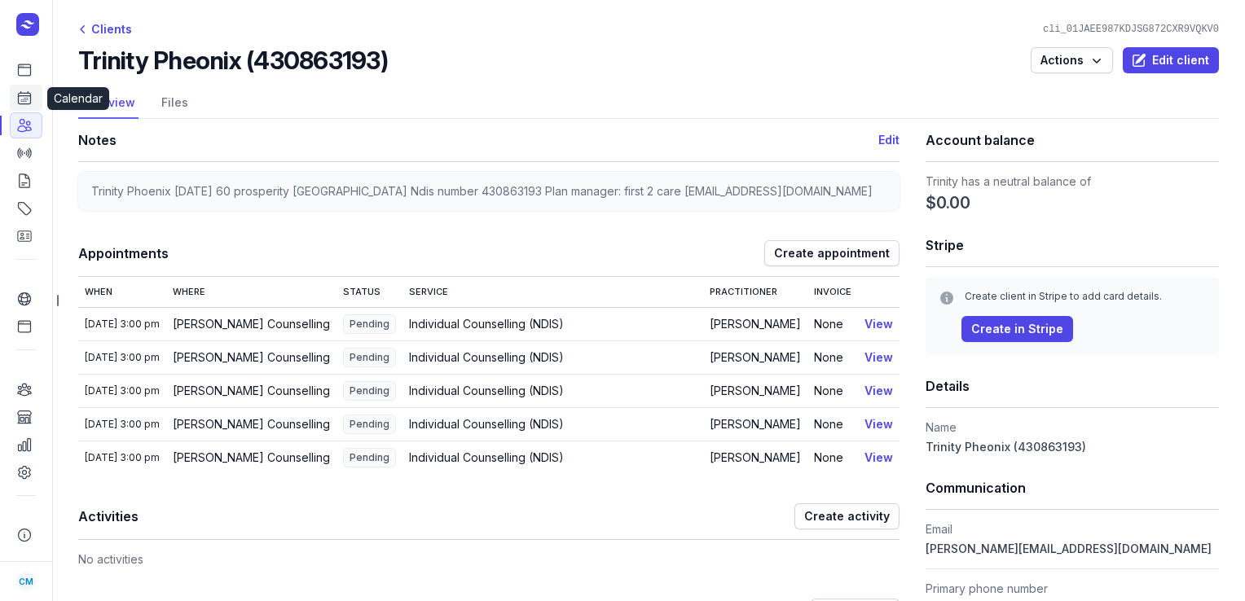
click at [15, 109] on link "Calendar" at bounding box center [26, 98] width 33 height 26
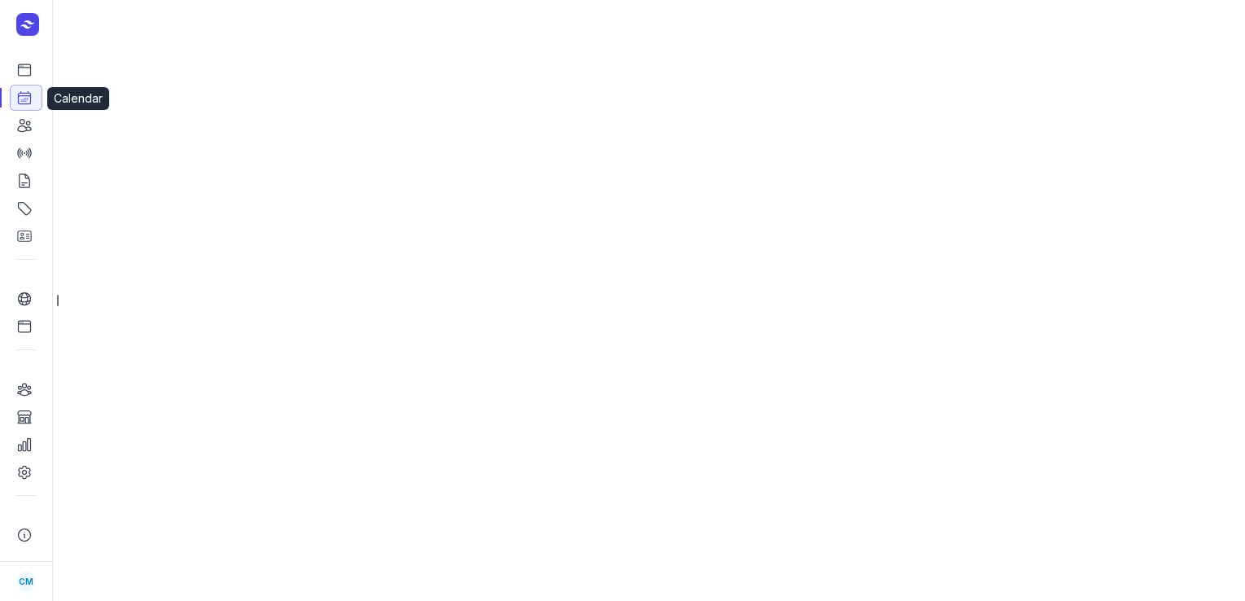
select select "week"
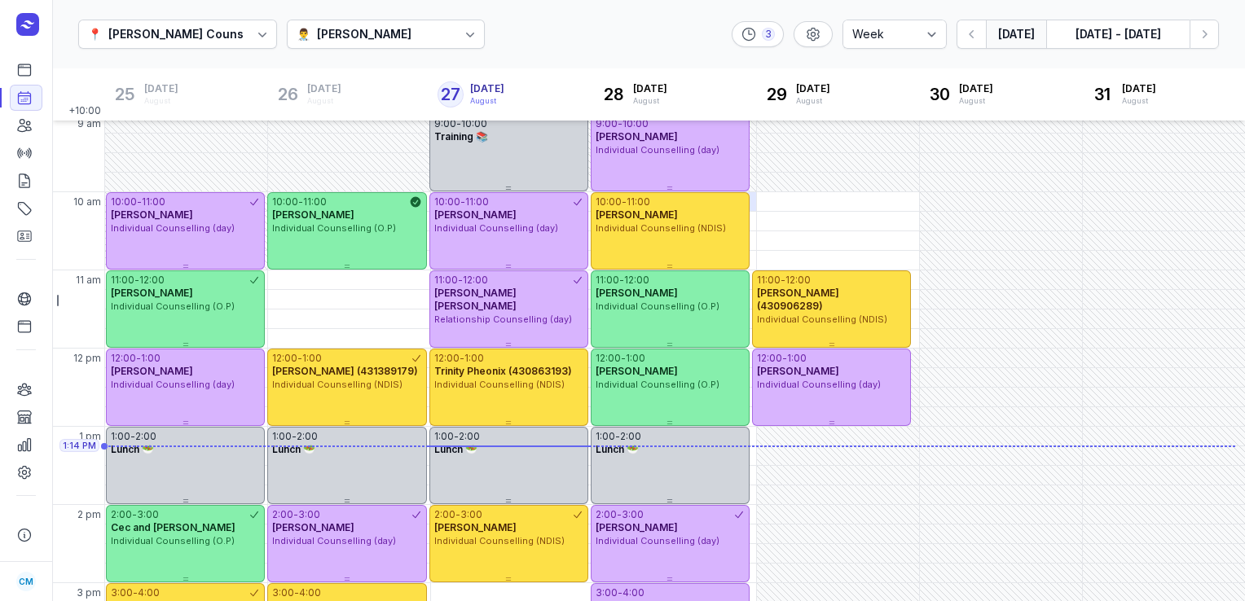
scroll to position [205, 0]
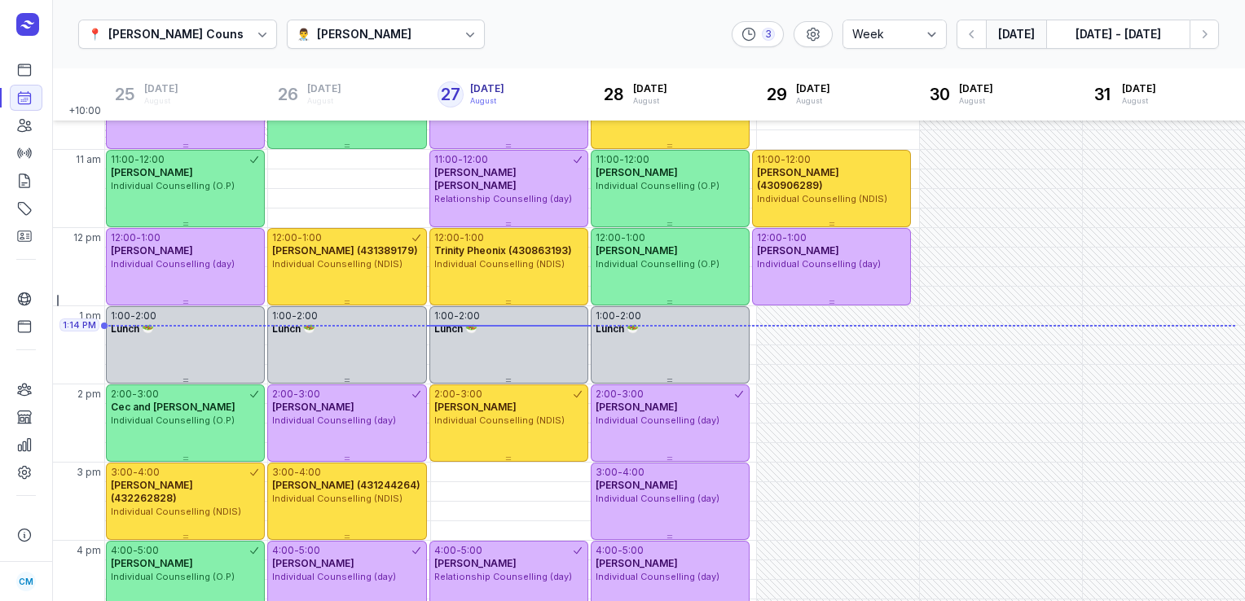
click at [469, 31] on icon at bounding box center [470, 34] width 16 height 16
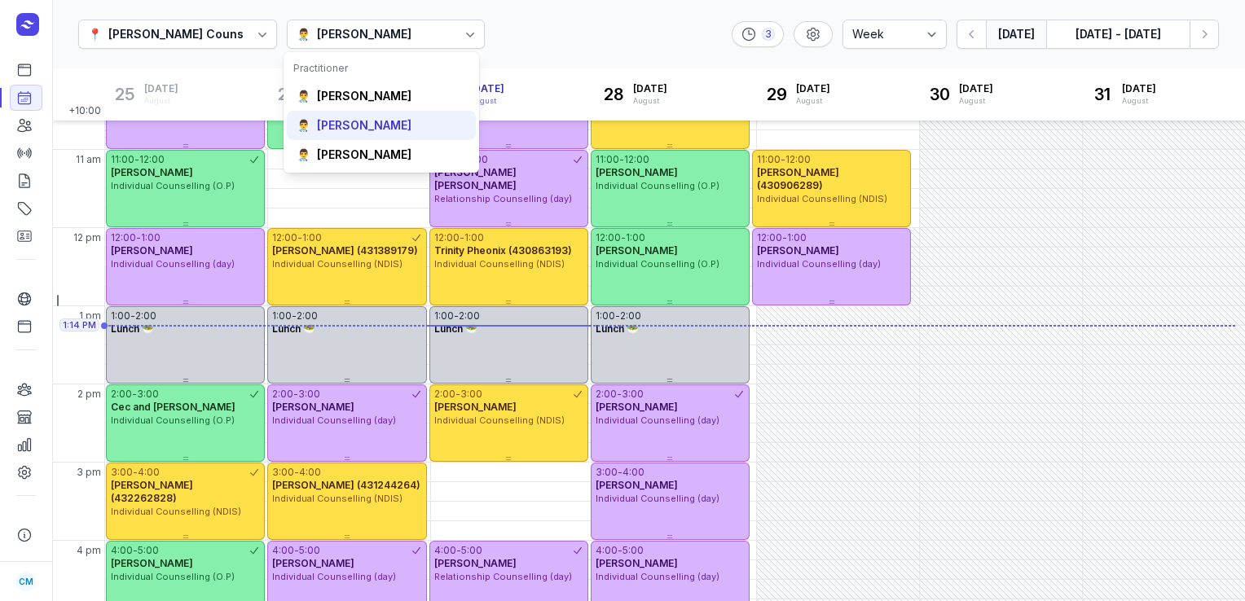
click at [374, 135] on div "👨‍⚕️ [PERSON_NAME]" at bounding box center [381, 125] width 189 height 29
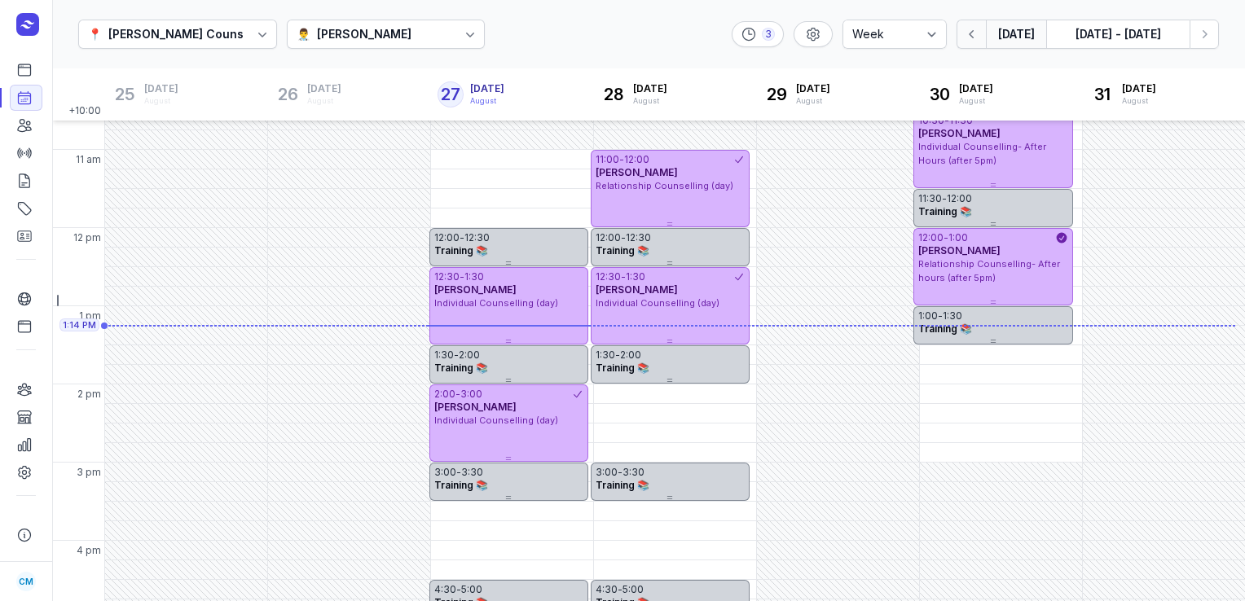
click at [977, 43] on button "button" at bounding box center [970, 34] width 29 height 29
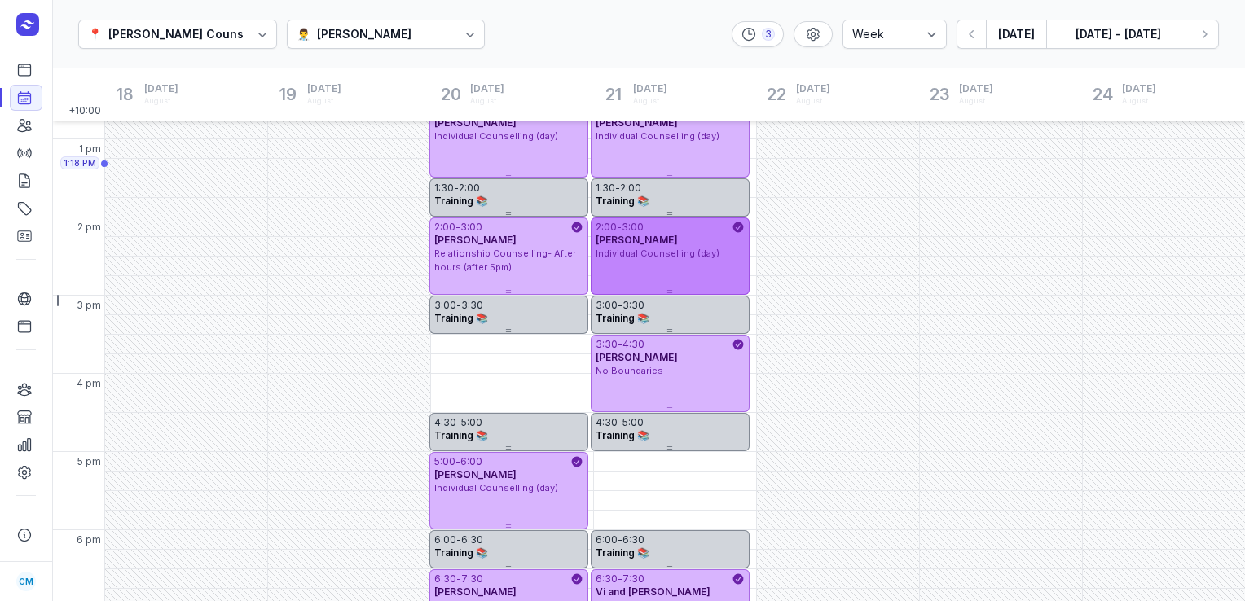
scroll to position [457, 0]
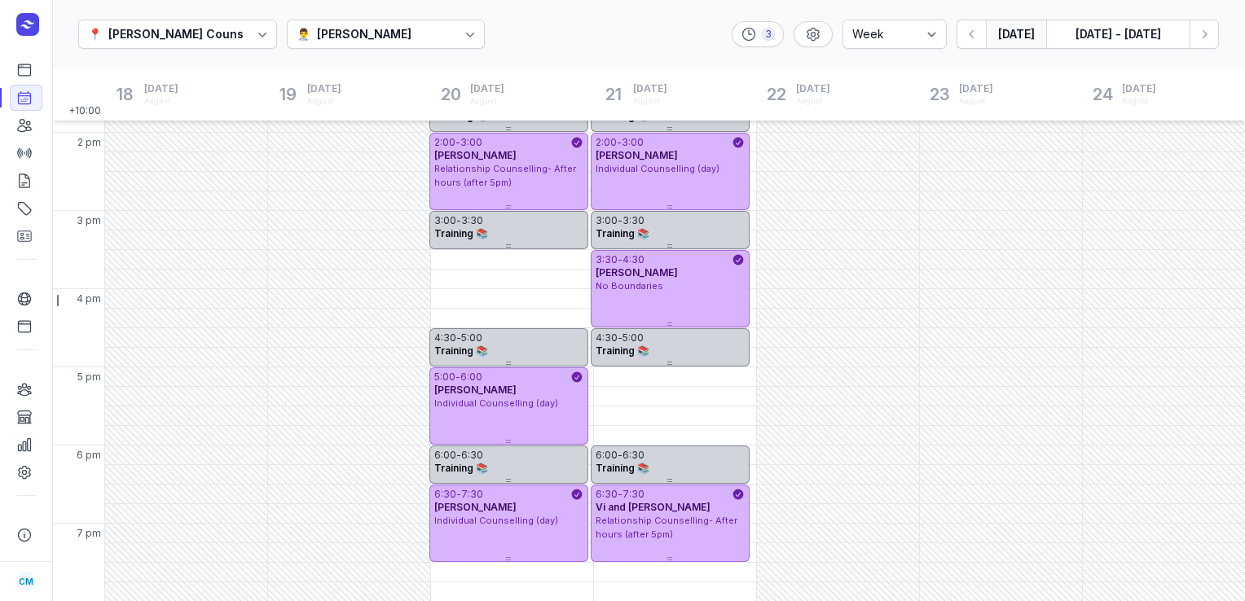
click at [1037, 36] on button "[DATE]" at bounding box center [1016, 34] width 60 height 29
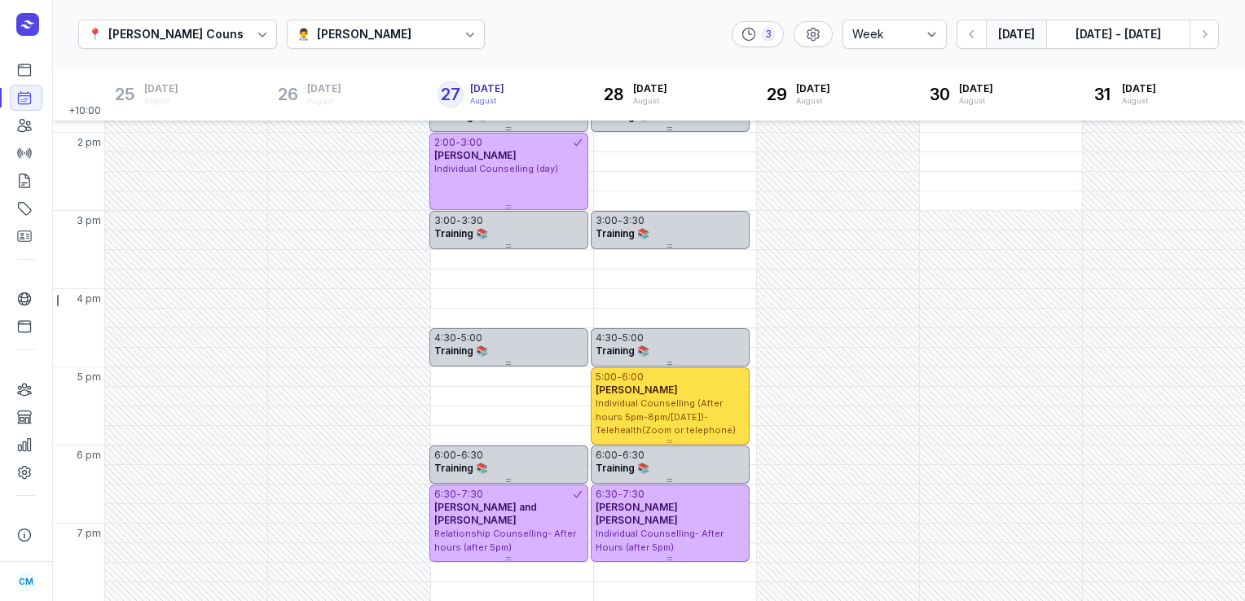
click at [381, 41] on div "👨‍⚕️ [PERSON_NAME]" at bounding box center [386, 34] width 199 height 29
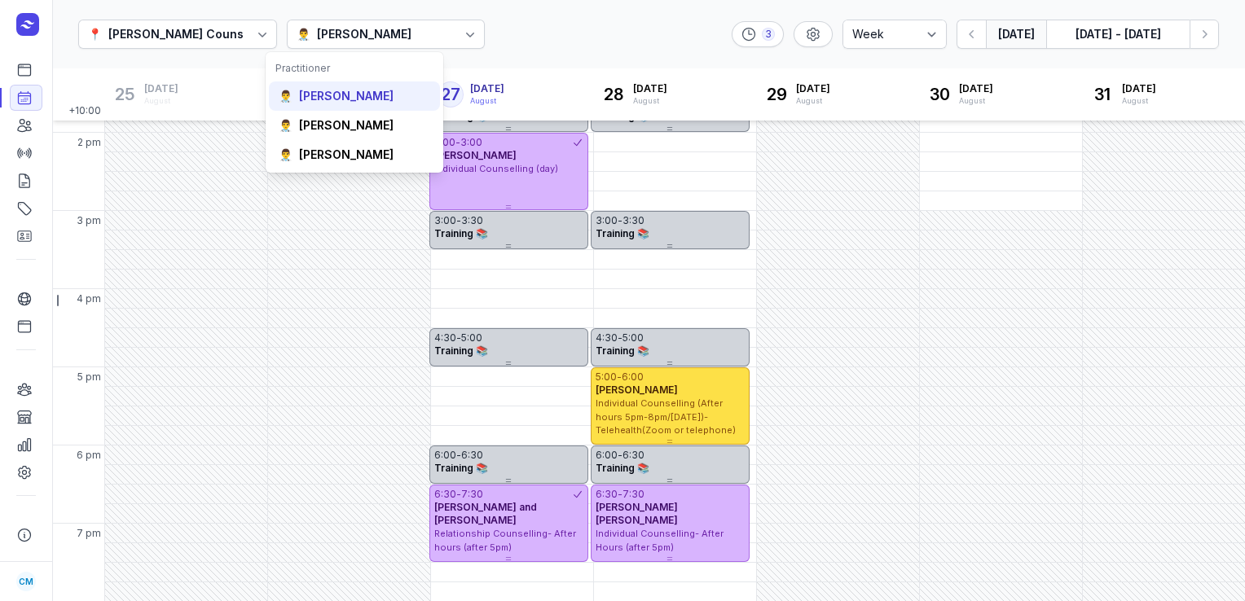
click at [349, 140] on div "👨‍⚕️ [PERSON_NAME]" at bounding box center [354, 154] width 171 height 29
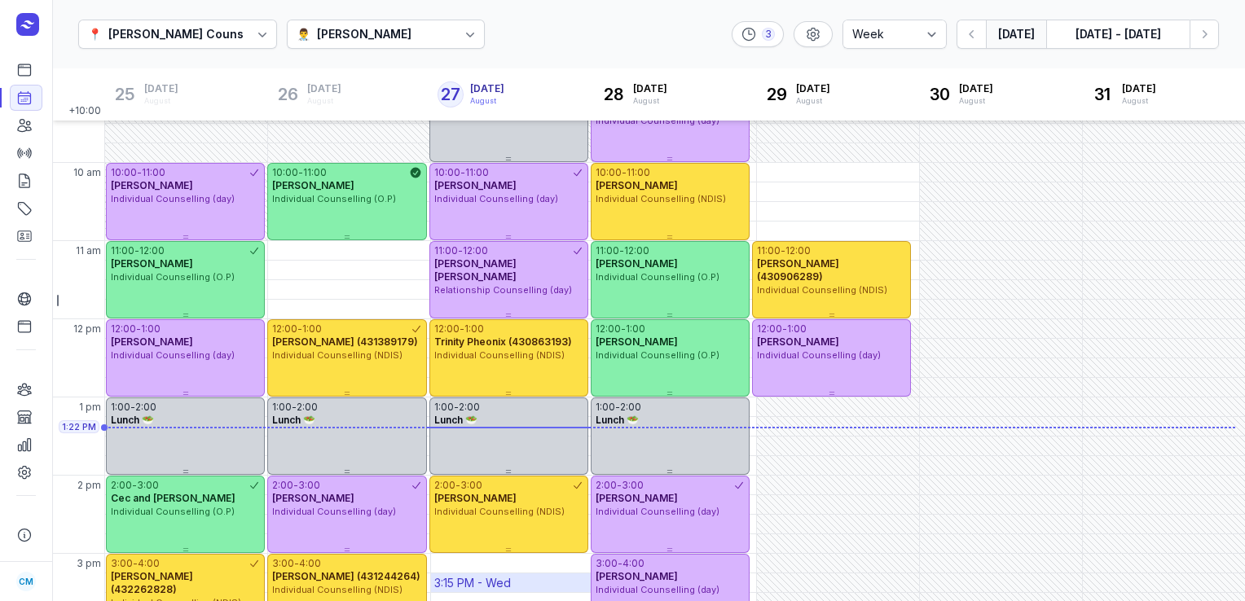
scroll to position [112, 0]
